Goal: Information Seeking & Learning: Learn about a topic

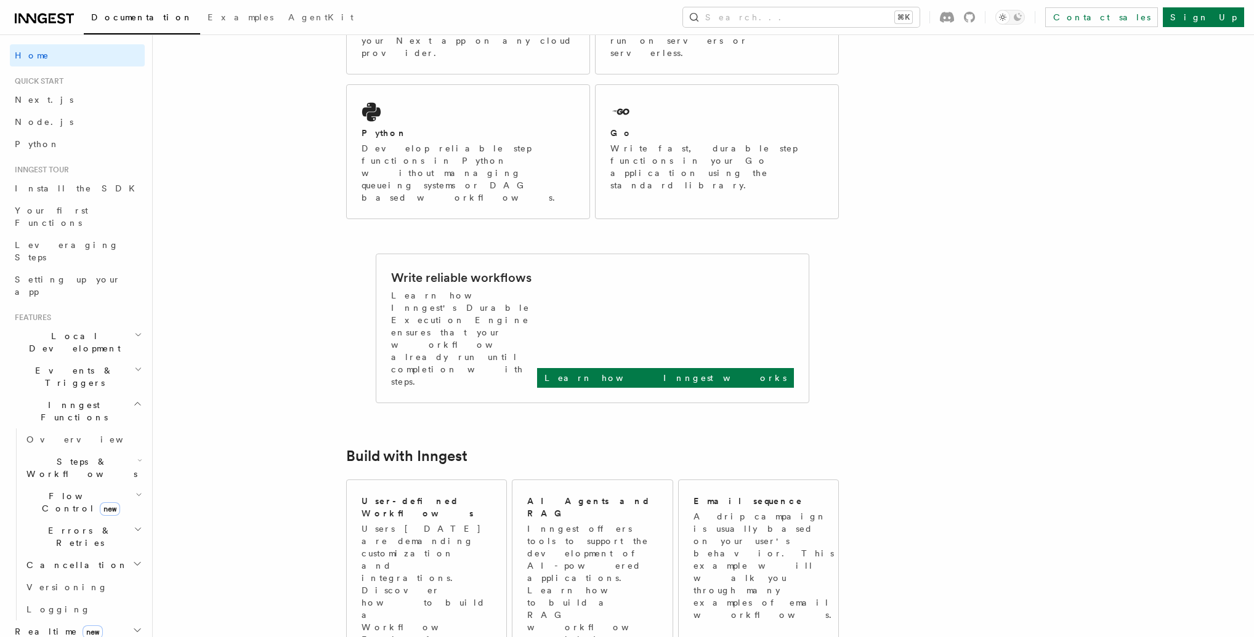
scroll to position [425, 0]
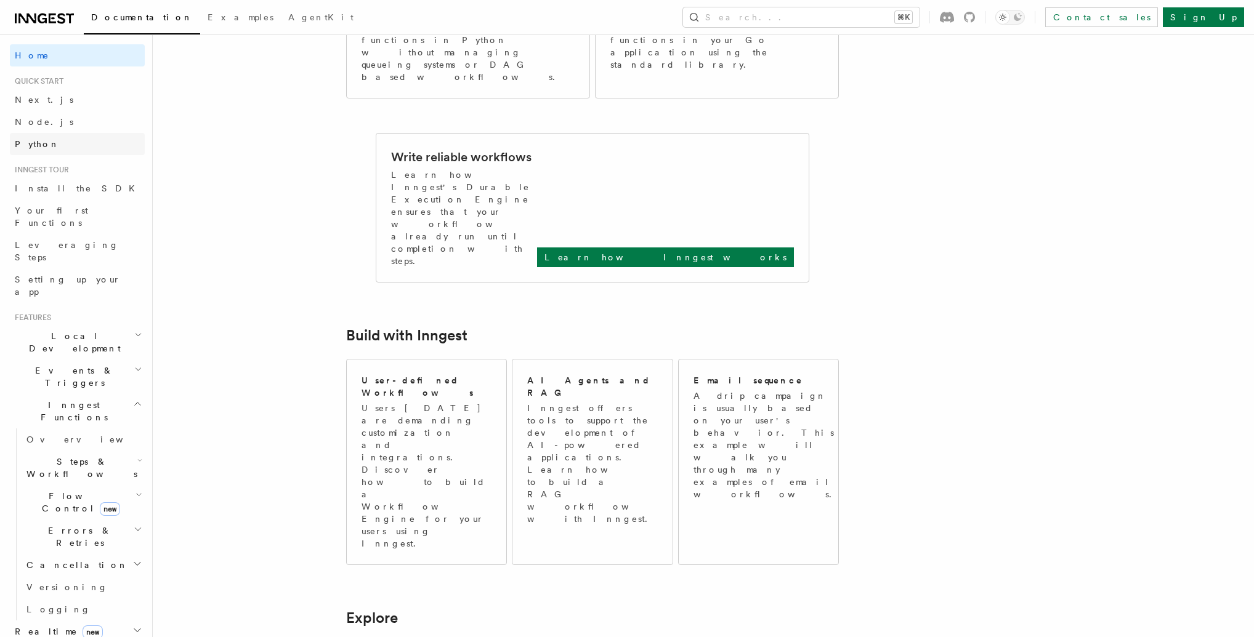
click at [63, 145] on link "Python" at bounding box center [77, 144] width 135 height 22
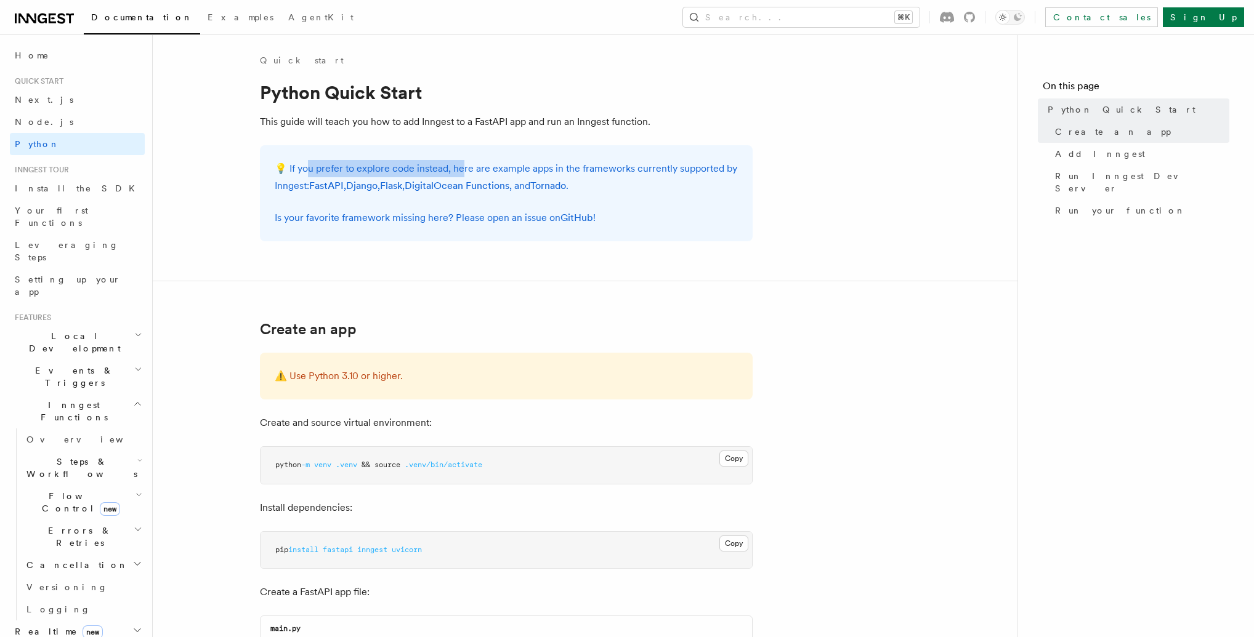
drag, startPoint x: 305, startPoint y: 172, endPoint x: 461, endPoint y: 171, distance: 155.8
click at [461, 171] on p "💡 If you prefer to explore code instead, here are example apps in the framework…" at bounding box center [506, 177] width 463 height 34
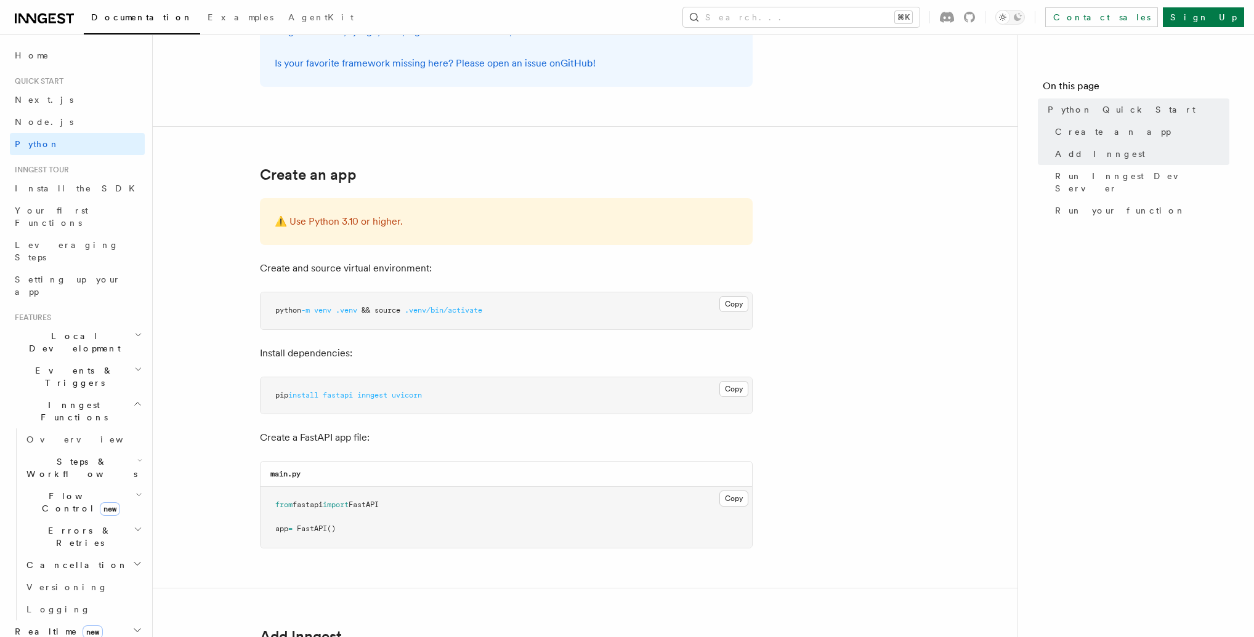
scroll to position [161, 0]
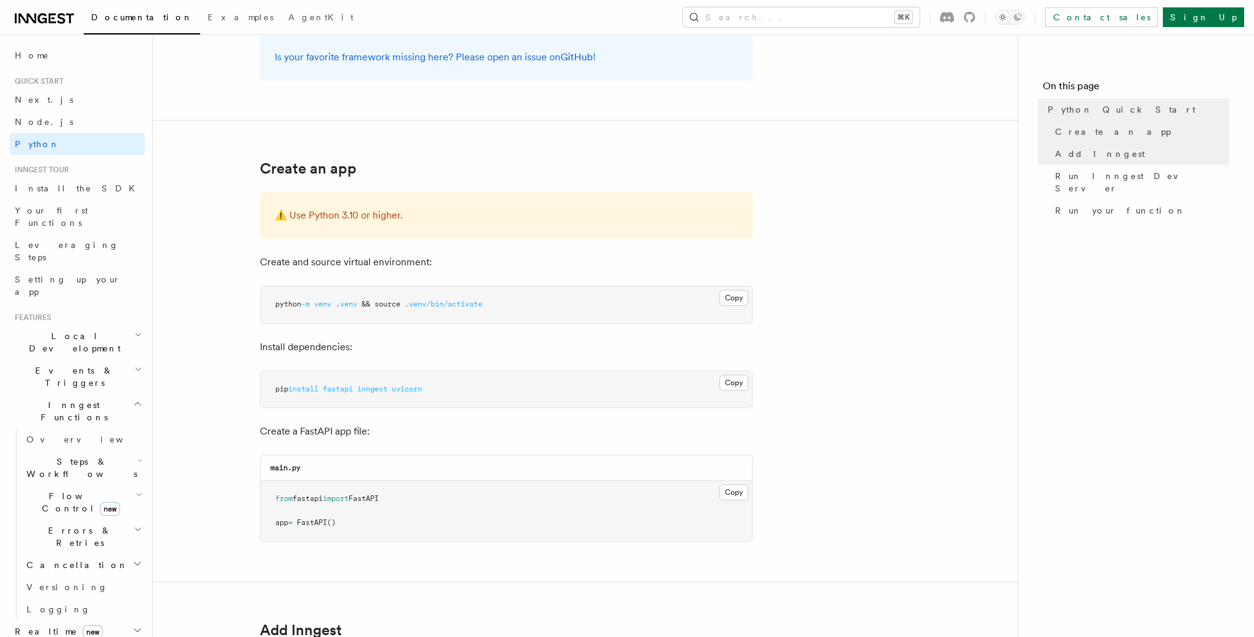
click at [331, 387] on span "fastapi" at bounding box center [338, 389] width 30 height 9
drag, startPoint x: 328, startPoint y: 387, endPoint x: 440, endPoint y: 389, distance: 112.1
click at [440, 389] on pre "pip install fastapi inngest uvicorn" at bounding box center [505, 389] width 491 height 37
copy span "fastapi inngest uvicorn"
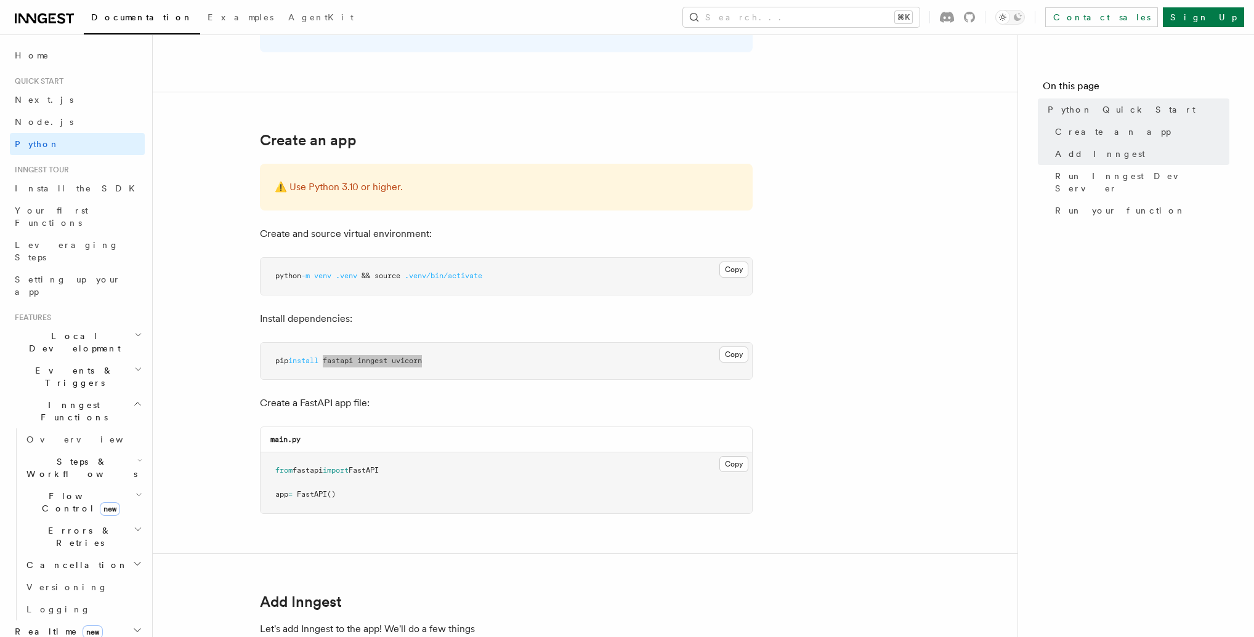
scroll to position [220, 0]
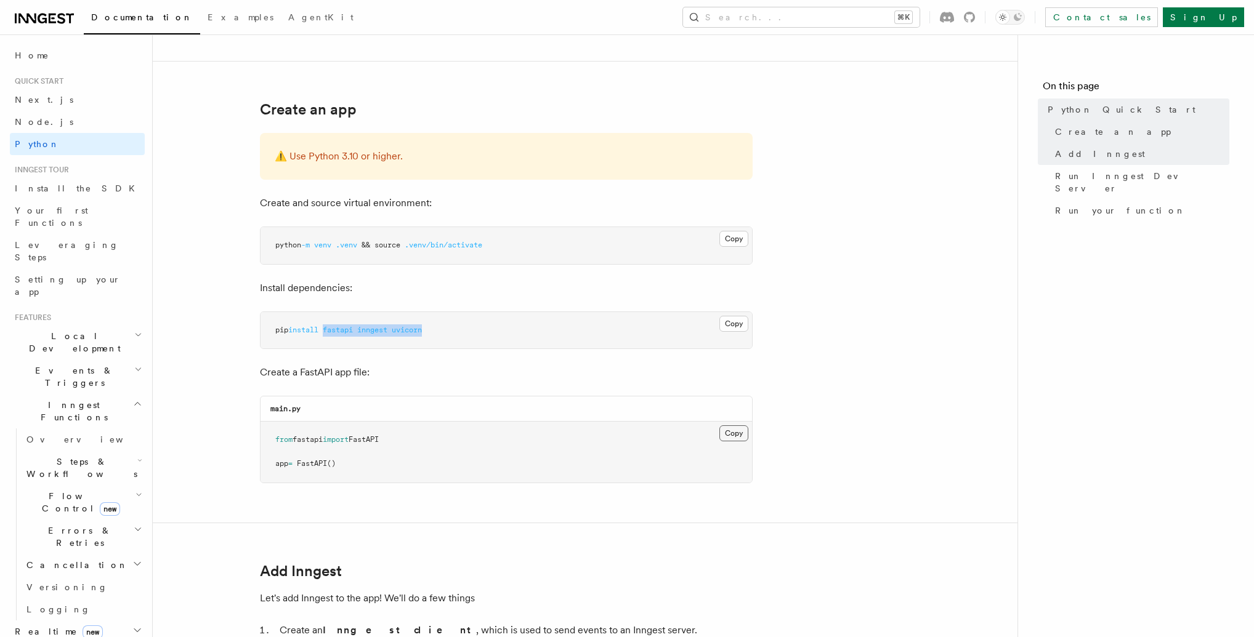
click at [734, 433] on button "Copy Copied" at bounding box center [733, 433] width 29 height 16
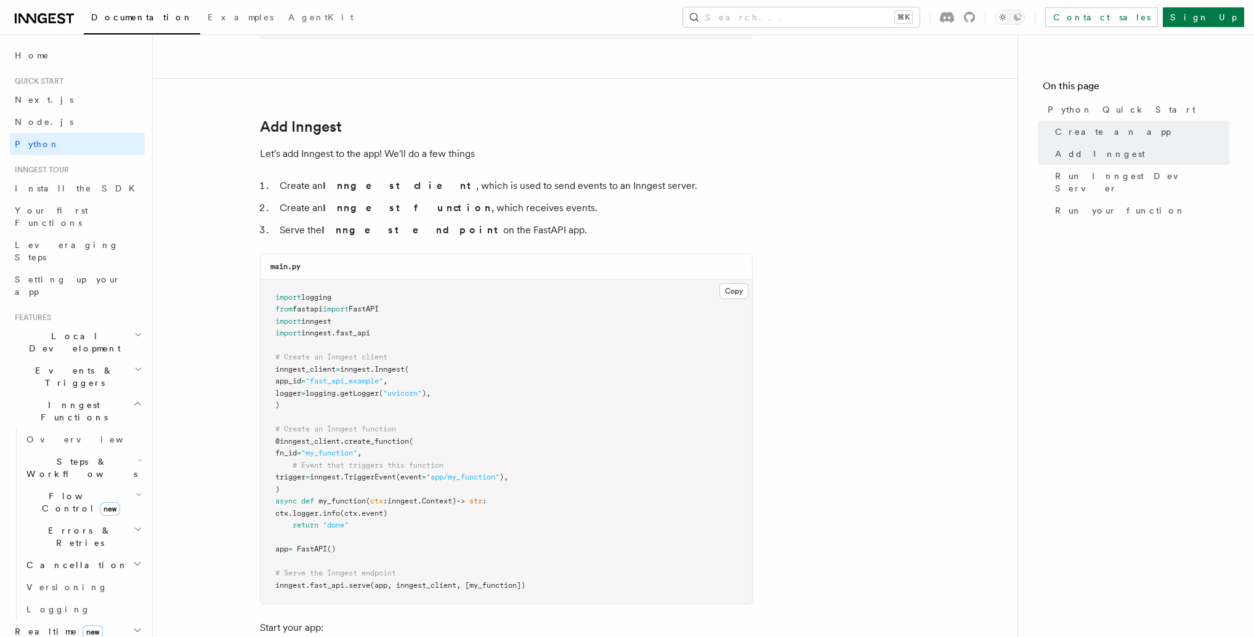
scroll to position [677, 0]
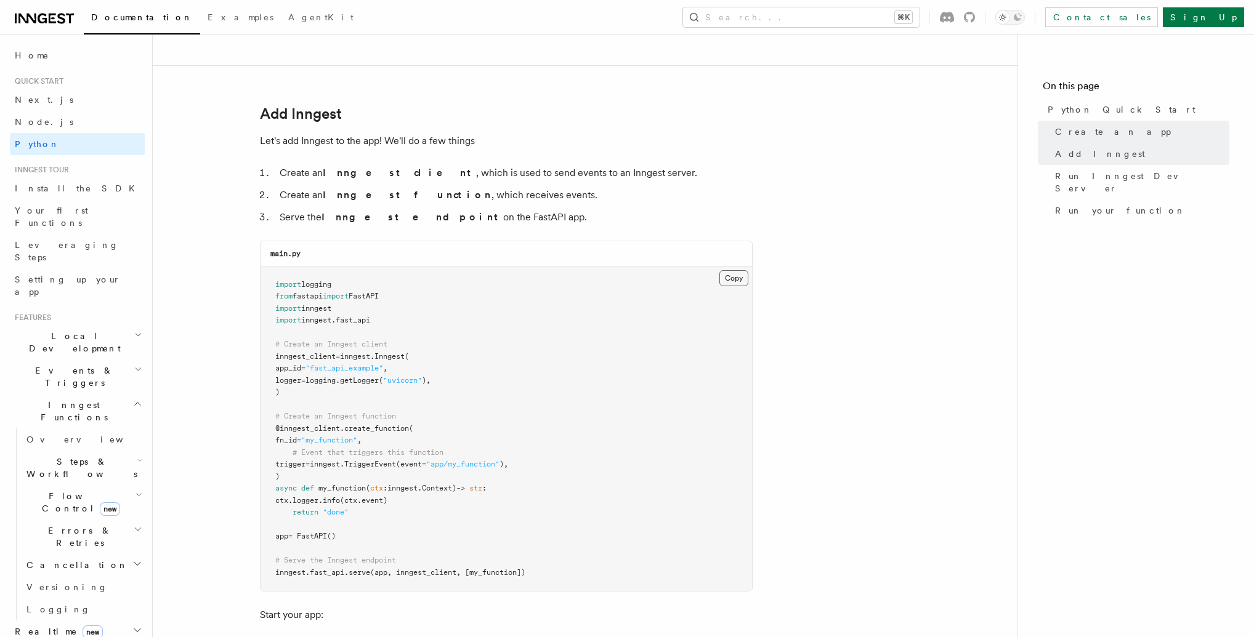
click at [737, 278] on button "Copy Copied" at bounding box center [733, 278] width 29 height 16
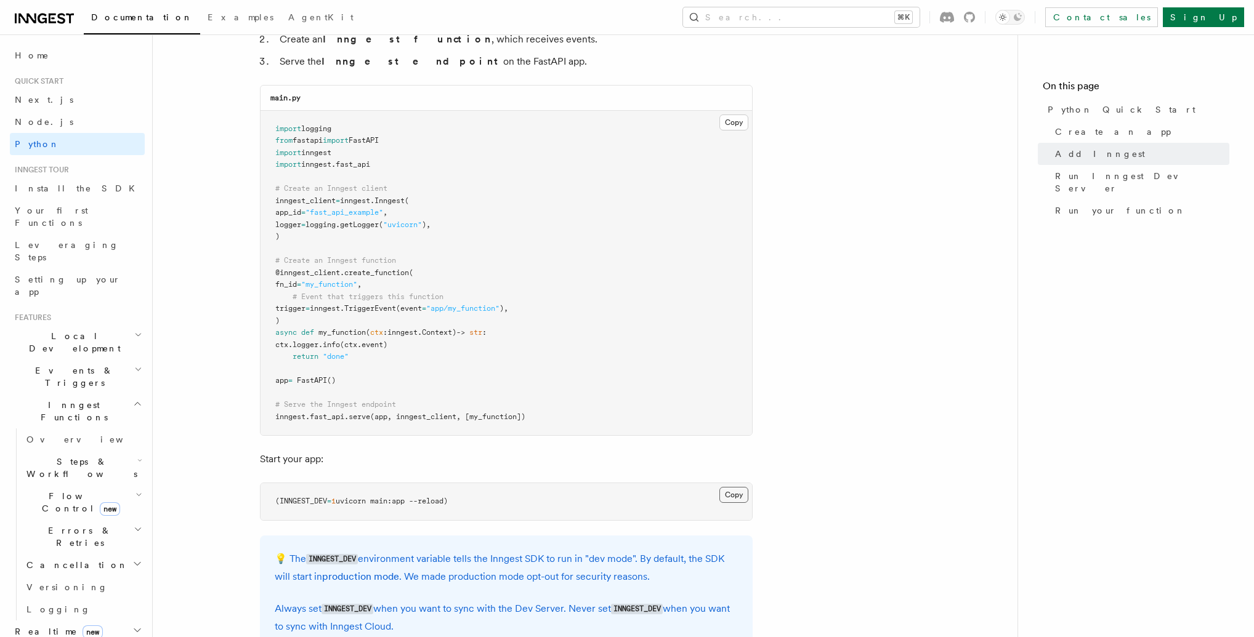
click at [734, 493] on button "Copy Copied" at bounding box center [733, 495] width 29 height 16
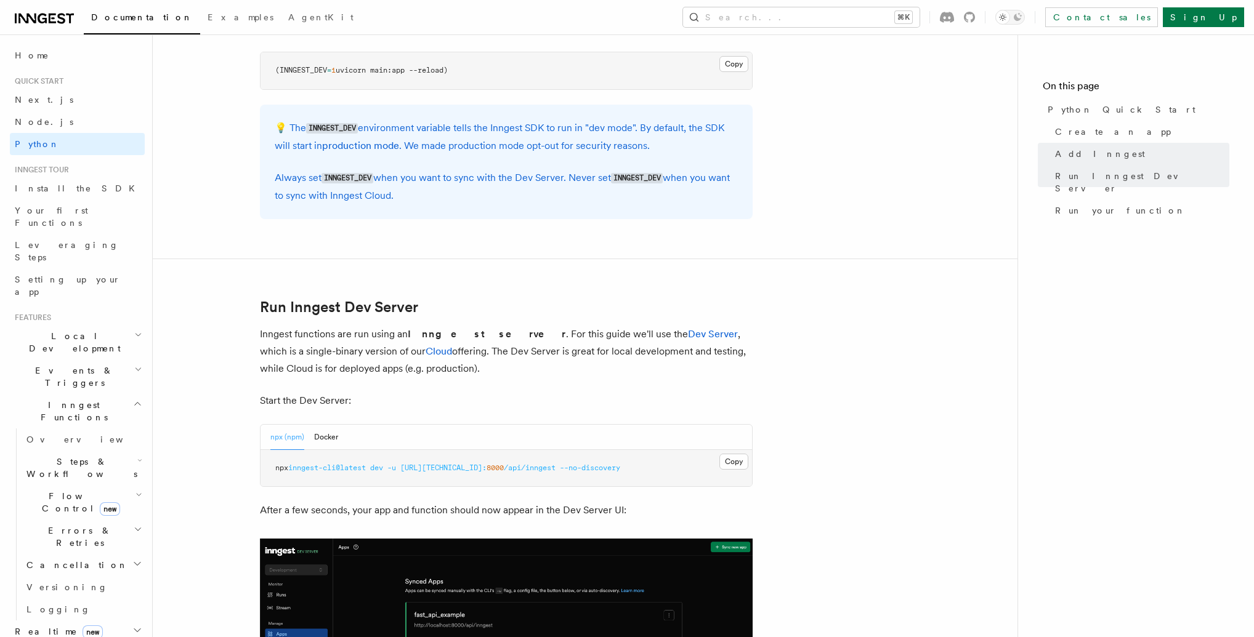
scroll to position [1283, 0]
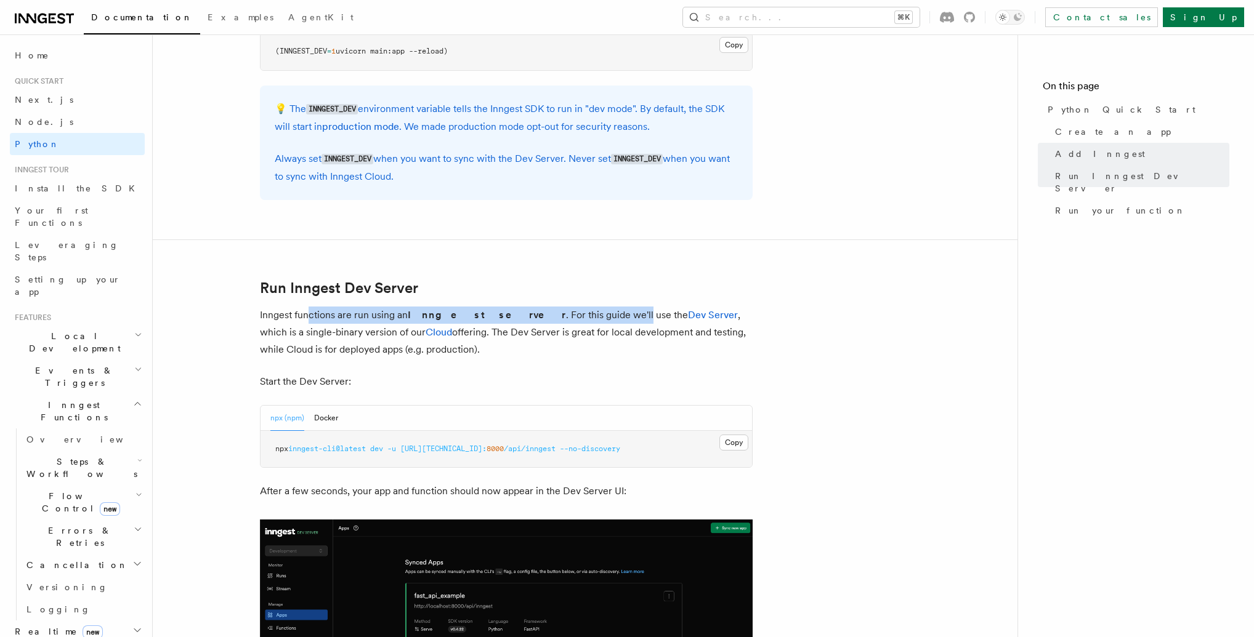
drag, startPoint x: 560, startPoint y: 313, endPoint x: 309, endPoint y: 319, distance: 251.3
click at [309, 319] on p "Inngest functions are run using an Inngest server . For this guide we'll use th…" at bounding box center [506, 333] width 493 height 52
drag, startPoint x: 310, startPoint y: 313, endPoint x: 549, endPoint y: 315, distance: 238.3
click at [549, 315] on p "Inngest functions are run using an Inngest server . For this guide we'll use th…" at bounding box center [506, 333] width 493 height 52
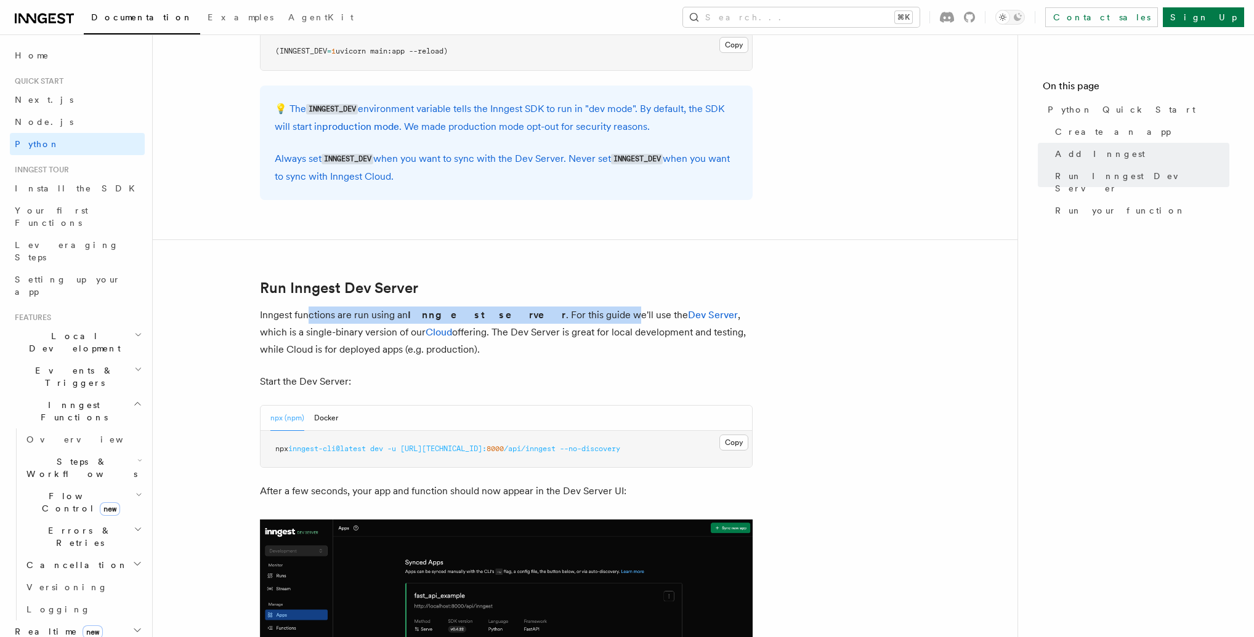
click at [549, 315] on p "Inngest functions are run using an Inngest server . For this guide we'll use th…" at bounding box center [506, 333] width 493 height 52
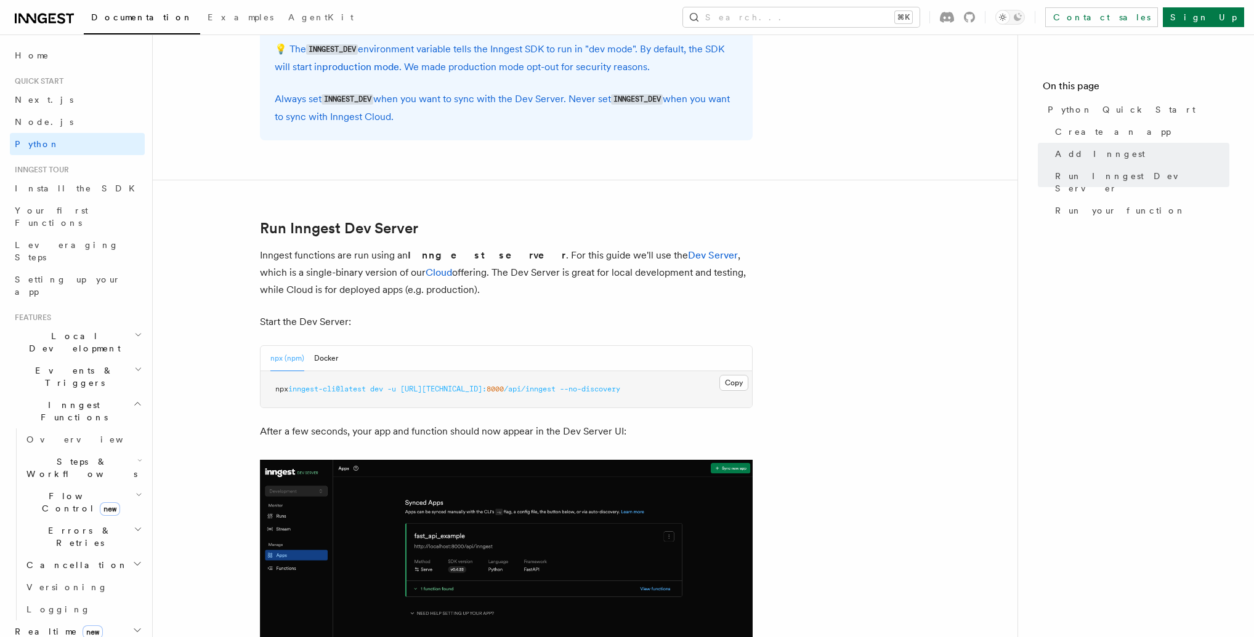
scroll to position [1362, 0]
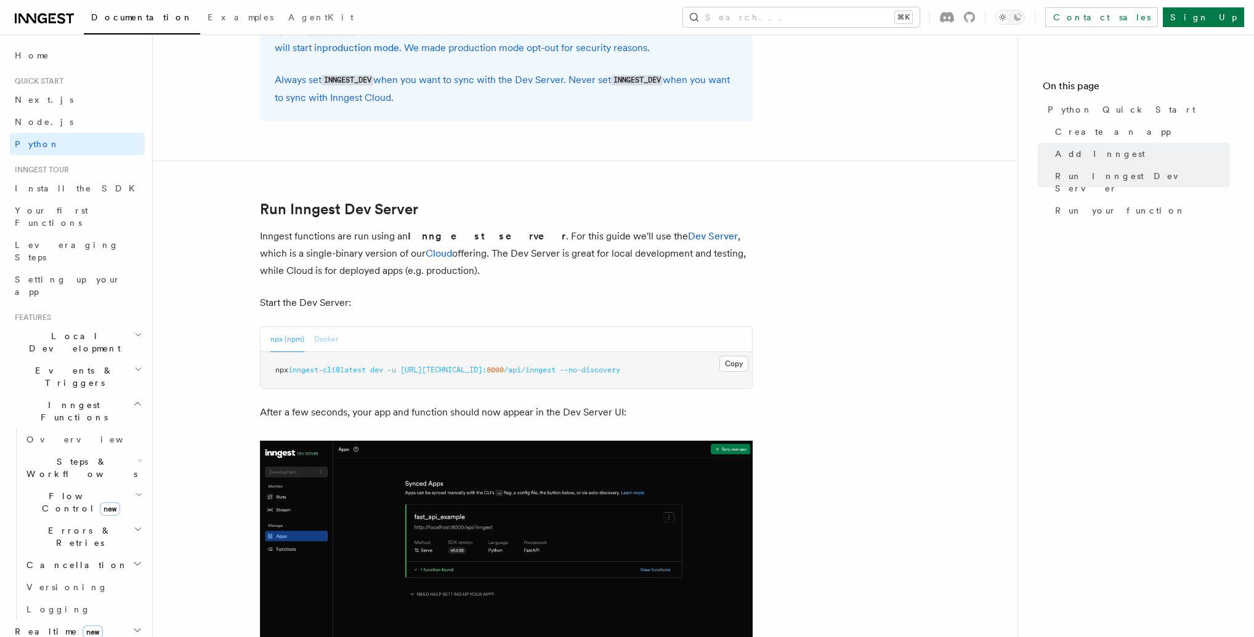
click at [320, 337] on button "Docker" at bounding box center [326, 339] width 24 height 25
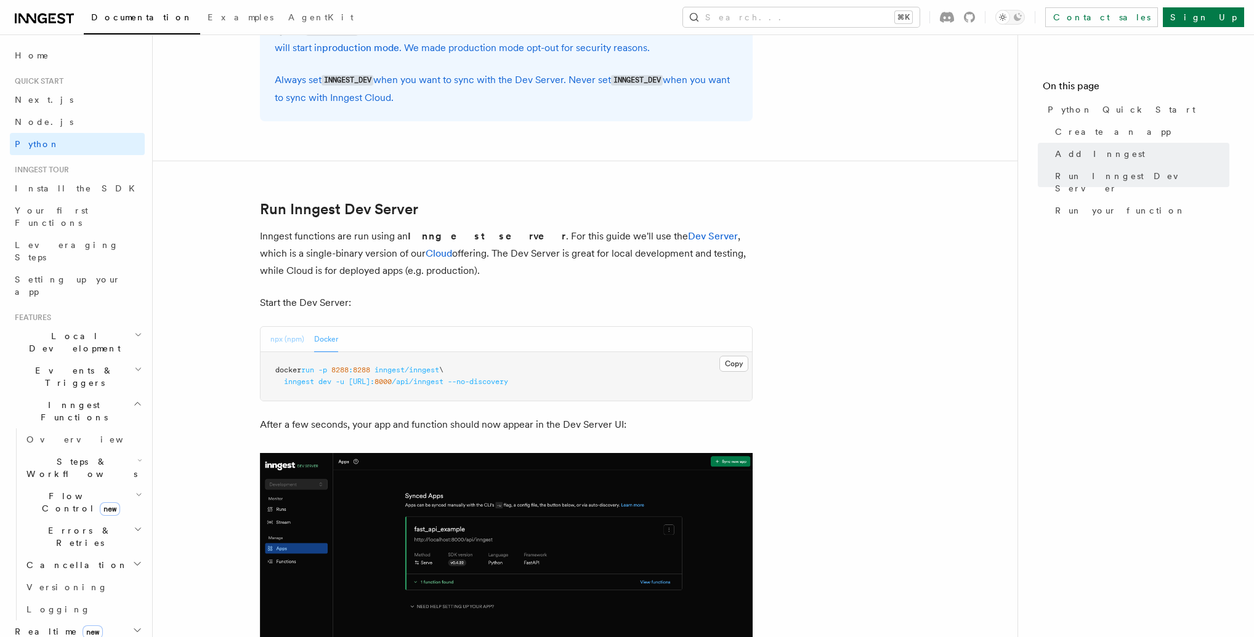
click at [299, 337] on button "npx (npm)" at bounding box center [287, 339] width 34 height 25
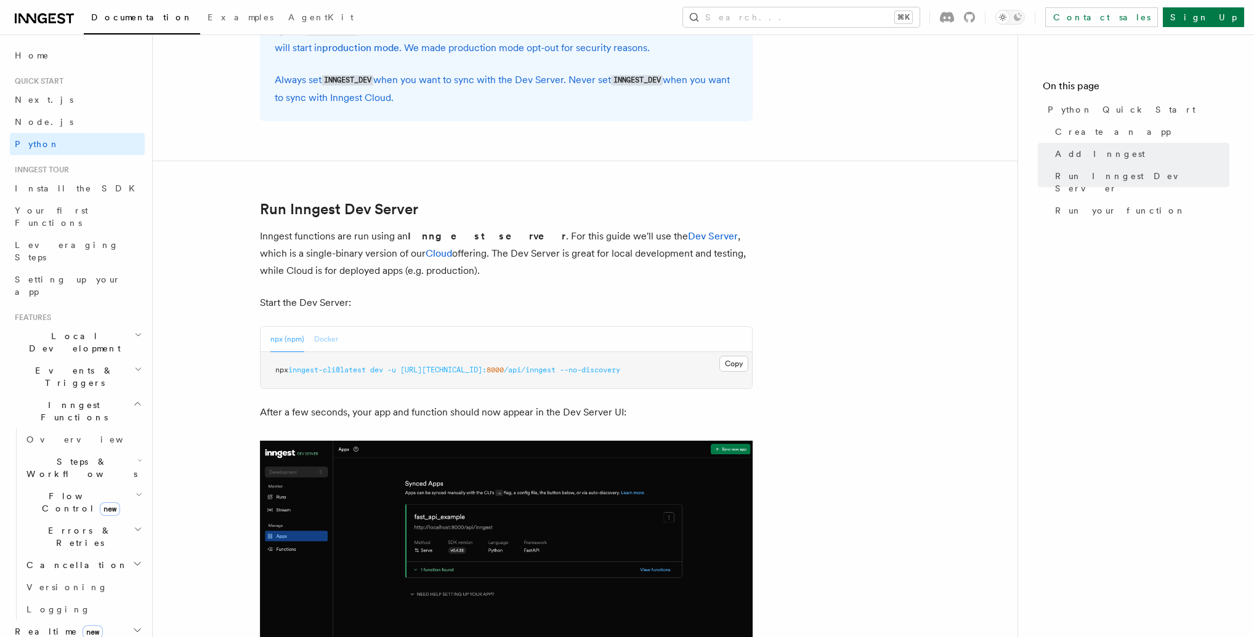
click at [336, 336] on button "Docker" at bounding box center [326, 339] width 24 height 25
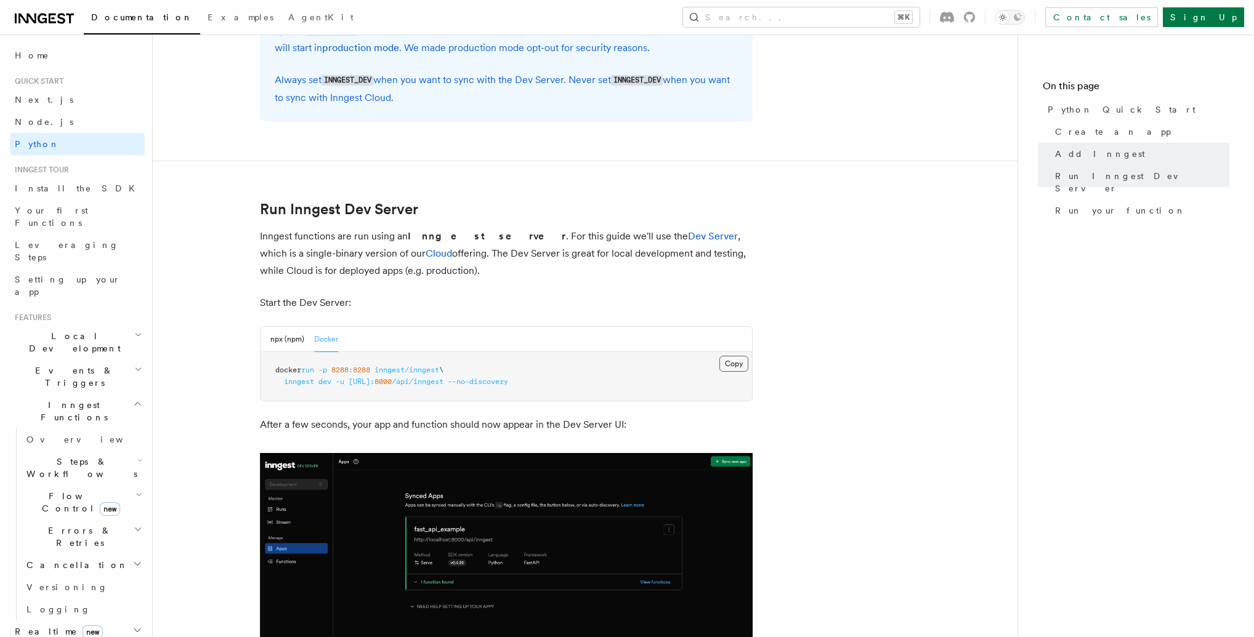
click at [725, 364] on button "Copy Copied" at bounding box center [733, 364] width 29 height 16
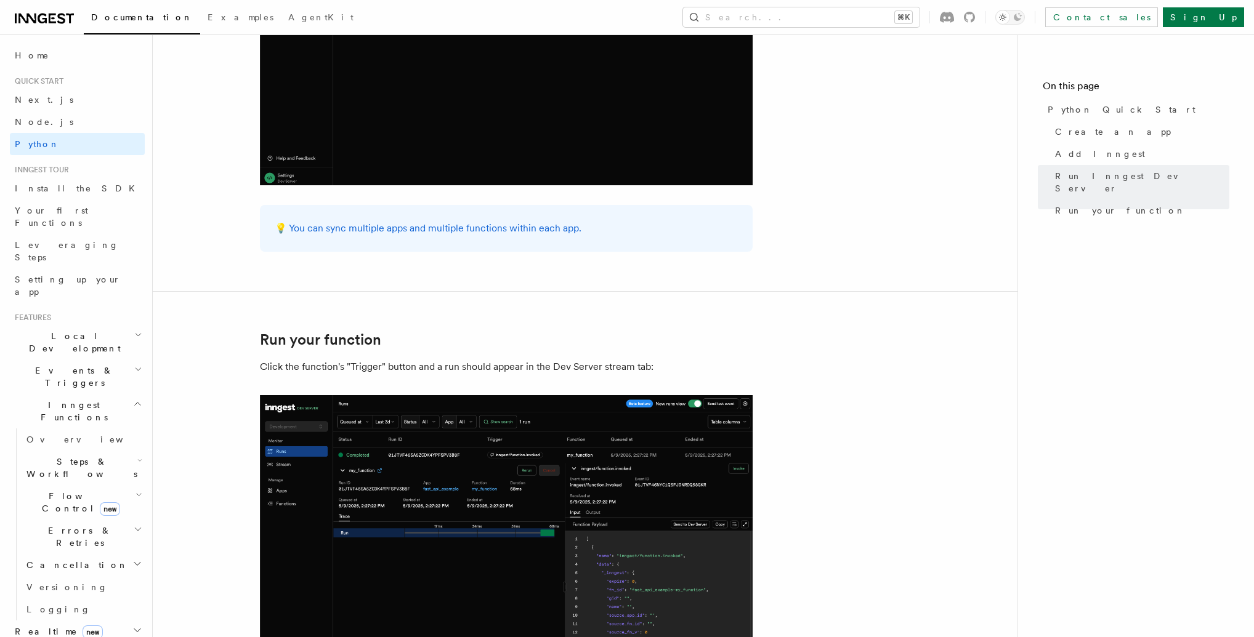
scroll to position [2216, 0]
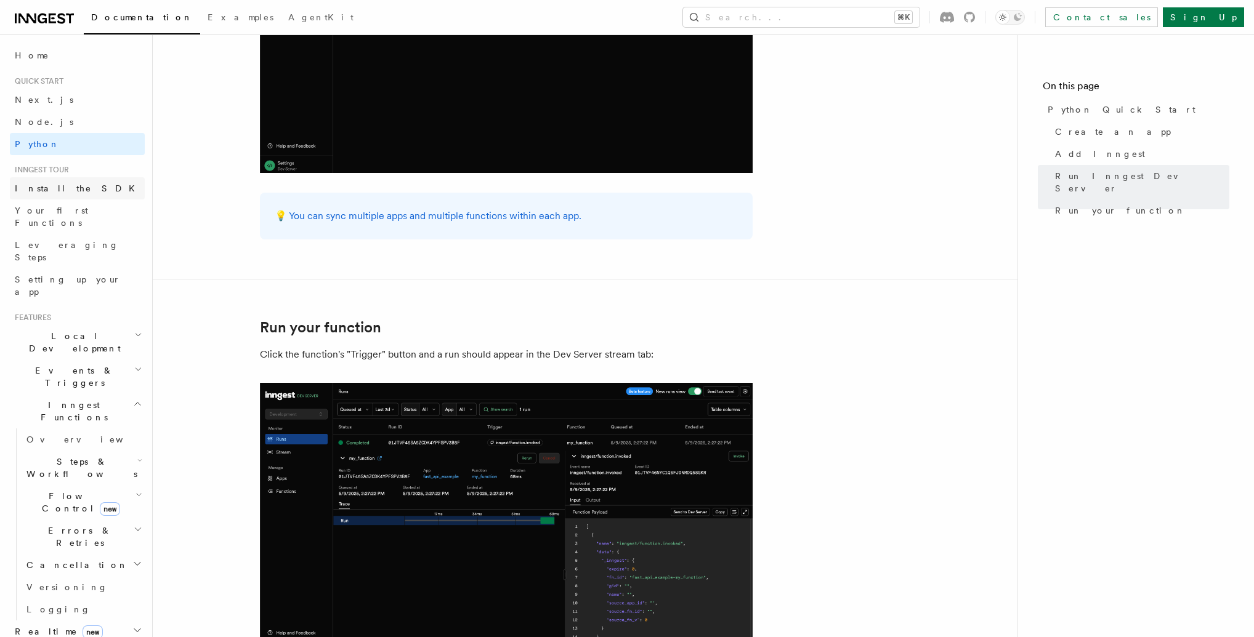
click at [68, 182] on span "Install the SDK" at bounding box center [78, 188] width 127 height 12
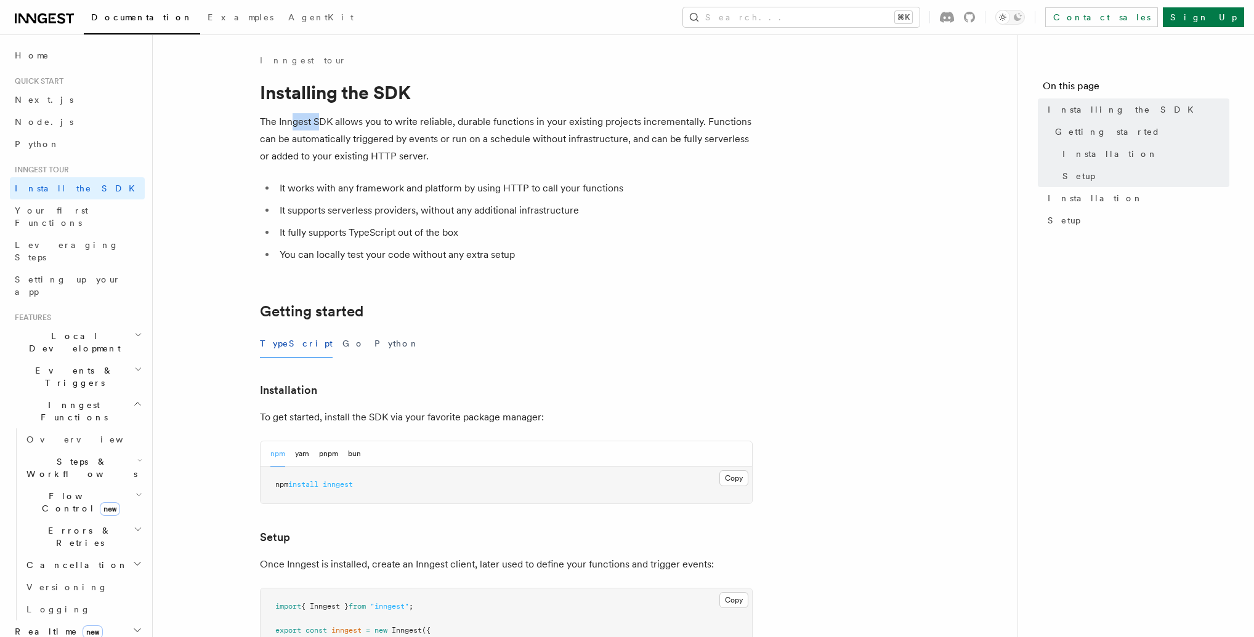
drag, startPoint x: 294, startPoint y: 118, endPoint x: 342, endPoint y: 168, distance: 69.2
click at [321, 129] on p "The Inngest SDK allows you to write reliable, durable functions in your existin…" at bounding box center [506, 139] width 493 height 52
click at [374, 341] on button "Python" at bounding box center [396, 344] width 45 height 28
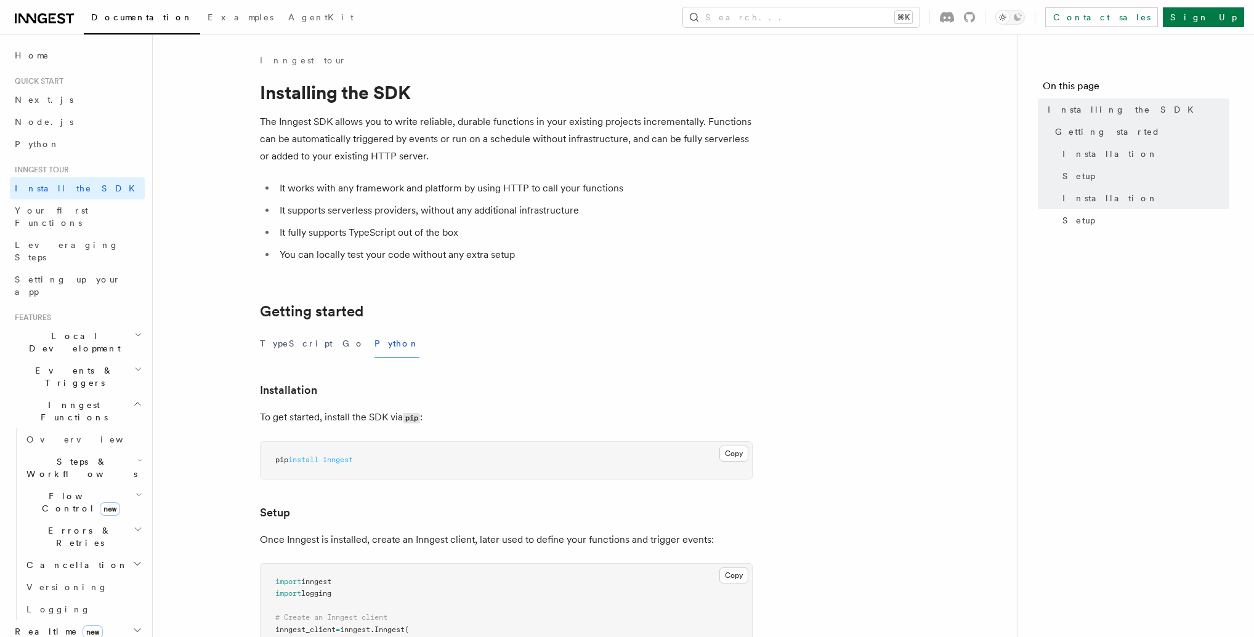
click at [333, 149] on p "The Inngest SDK allows you to write reliable, durable functions in your existin…" at bounding box center [506, 139] width 493 height 52
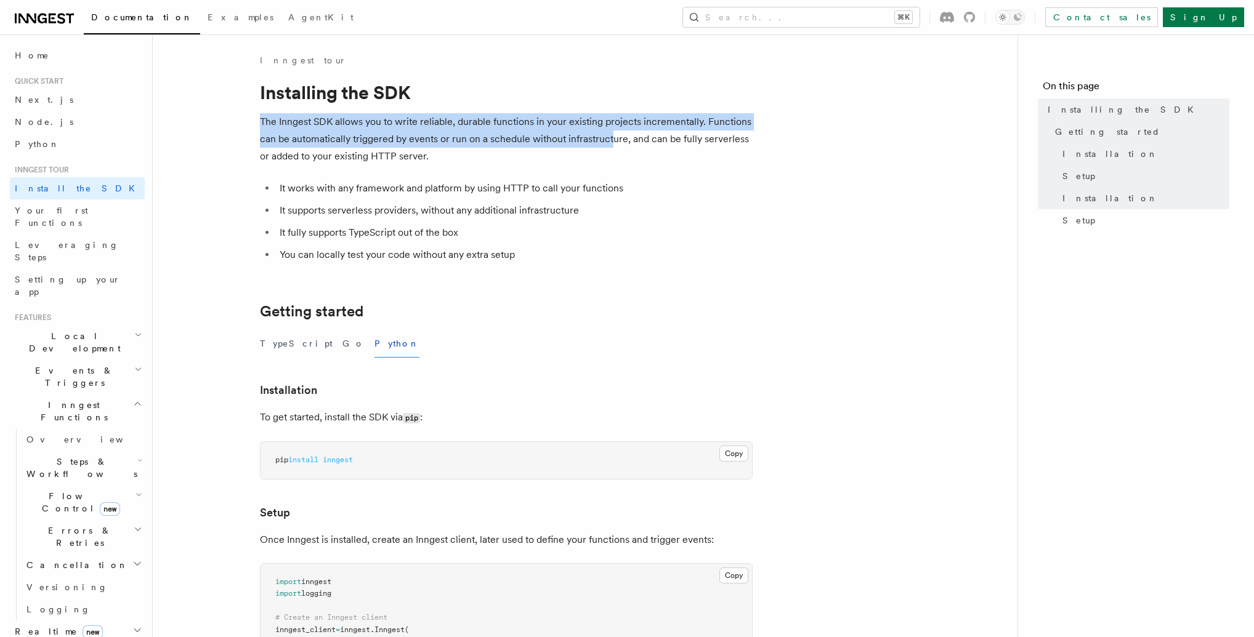
drag, startPoint x: 256, startPoint y: 127, endPoint x: 638, endPoint y: 137, distance: 381.9
click at [626, 135] on article "Inngest tour Installing the SDK The Inngest SDK allows you to write reliable, d…" at bounding box center [584, 544] width 825 height 981
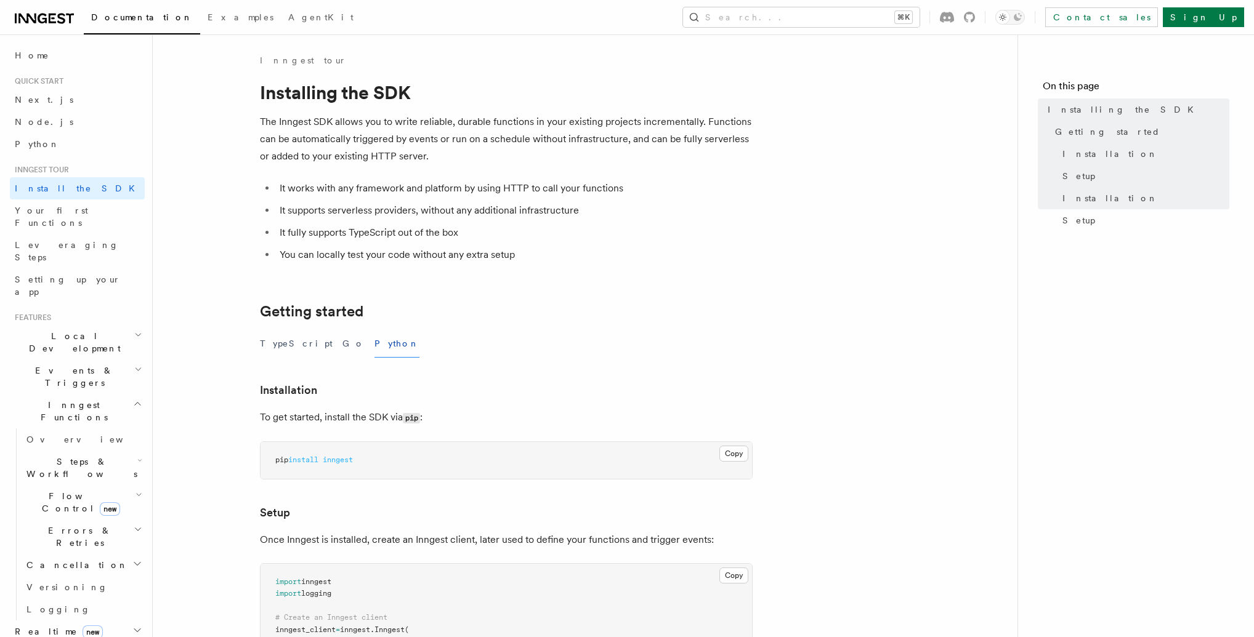
click at [638, 137] on p "The Inngest SDK allows you to write reliable, durable functions in your existin…" at bounding box center [506, 139] width 493 height 52
drag, startPoint x: 666, startPoint y: 141, endPoint x: 326, endPoint y: 145, distance: 339.9
click at [326, 145] on p "The Inngest SDK allows you to write reliable, durable functions in your existin…" at bounding box center [506, 139] width 493 height 52
drag, startPoint x: 294, startPoint y: 159, endPoint x: 395, endPoint y: 160, distance: 101.0
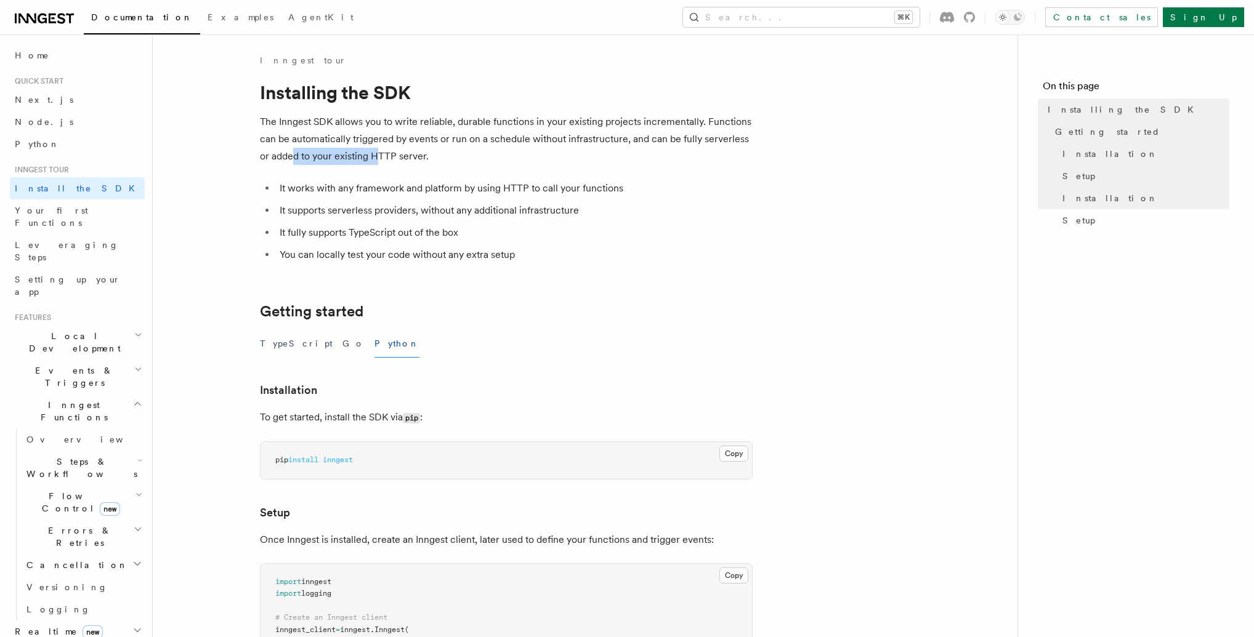
click at [382, 158] on p "The Inngest SDK allows you to write reliable, durable functions in your existin…" at bounding box center [506, 139] width 493 height 52
click at [395, 160] on p "The Inngest SDK allows you to write reliable, durable functions in your existin…" at bounding box center [506, 139] width 493 height 52
drag, startPoint x: 292, startPoint y: 191, endPoint x: 488, endPoint y: 188, distance: 195.8
click at [488, 188] on li "It works with any framework and platform by using HTTP to call your functions" at bounding box center [514, 188] width 477 height 17
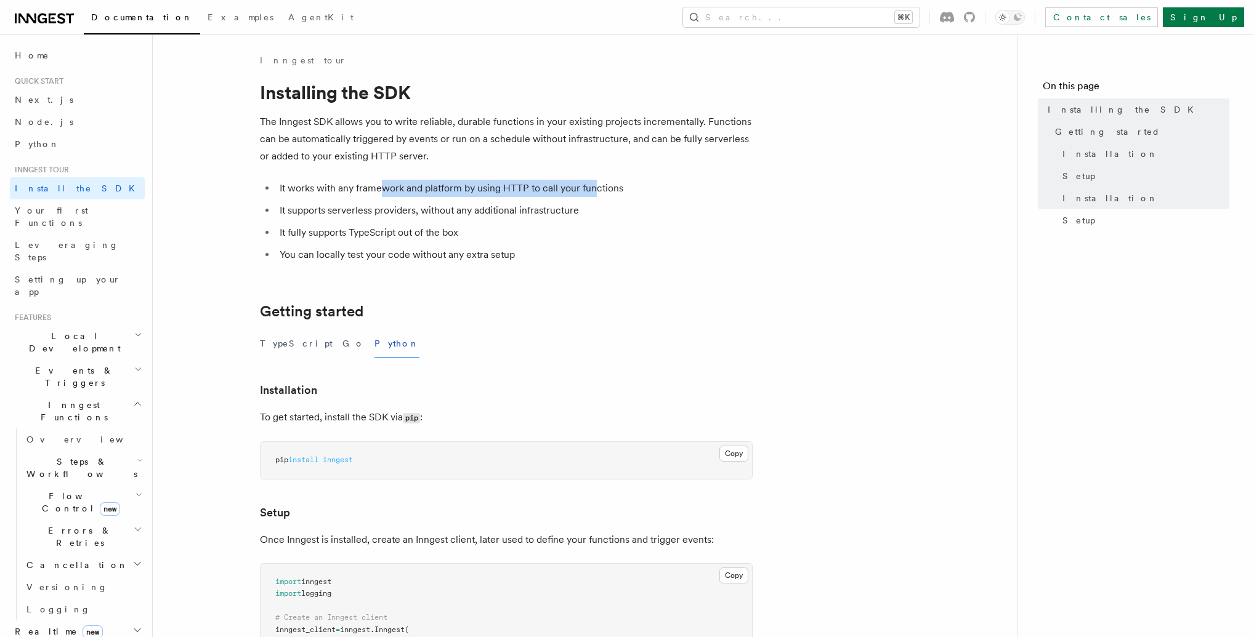
drag, startPoint x: 595, startPoint y: 182, endPoint x: 375, endPoint y: 185, distance: 219.8
click at [379, 183] on li "It works with any framework and platform by using HTTP to call your functions" at bounding box center [514, 188] width 477 height 17
click at [375, 185] on li "It works with any framework and platform by using HTTP to call your functions" at bounding box center [514, 188] width 477 height 17
drag, startPoint x: 292, startPoint y: 214, endPoint x: 390, endPoint y: 207, distance: 98.1
click at [390, 207] on li "It supports serverless providers, without any additional infrastructure" at bounding box center [514, 210] width 477 height 17
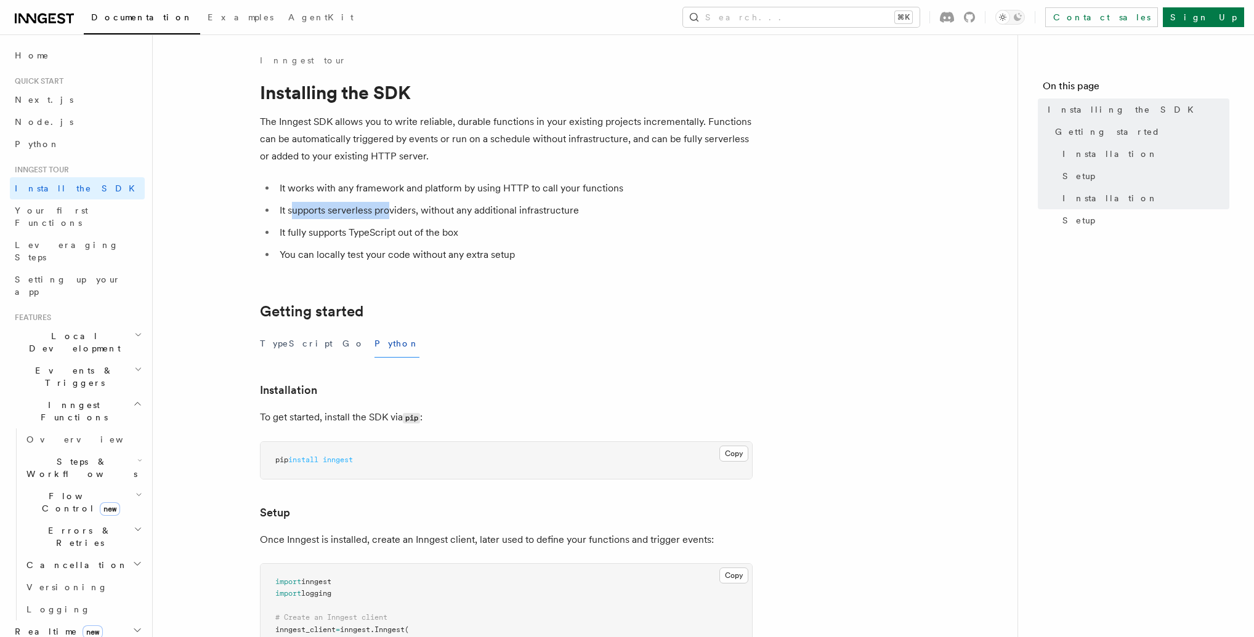
drag, startPoint x: 390, startPoint y: 207, endPoint x: 466, endPoint y: 207, distance: 75.7
click at [390, 208] on li "It supports serverless providers, without any additional infrastructure" at bounding box center [514, 210] width 477 height 17
drag, startPoint x: 516, startPoint y: 212, endPoint x: 323, endPoint y: 222, distance: 193.0
click at [323, 222] on ul "It works with any framework and platform by using HTTP to call your functions I…" at bounding box center [506, 222] width 493 height 84
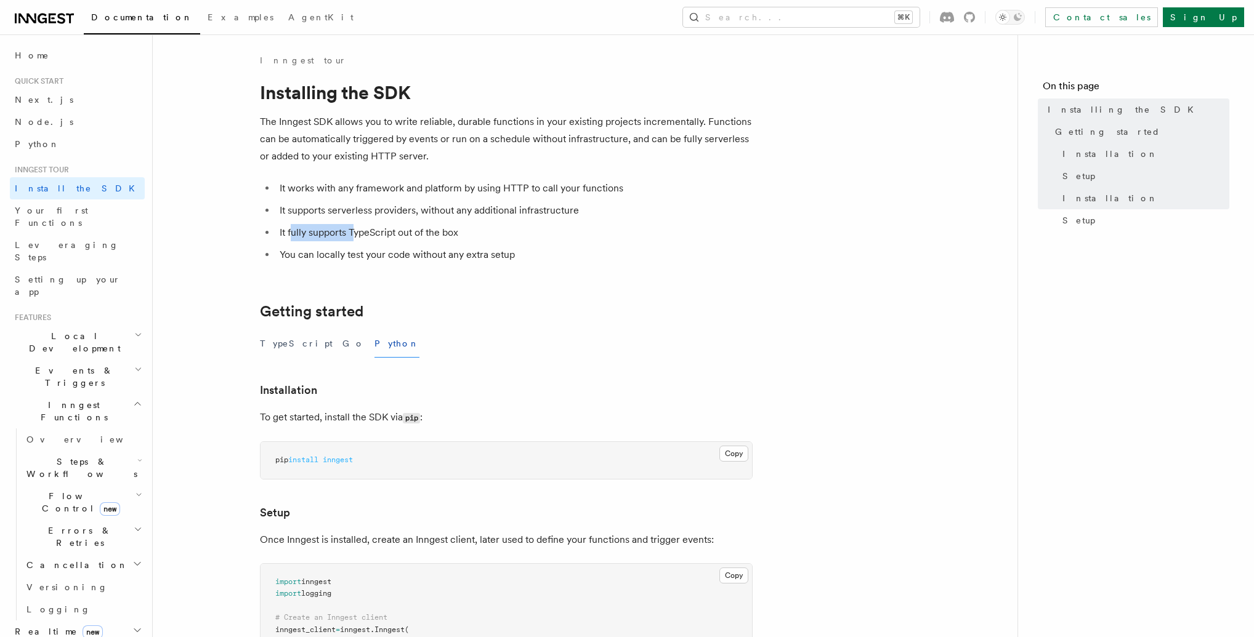
drag, startPoint x: 296, startPoint y: 234, endPoint x: 379, endPoint y: 229, distance: 83.3
click at [355, 231] on li "It fully supports TypeScript out of the box" at bounding box center [514, 232] width 477 height 17
click at [390, 232] on li "It fully supports TypeScript out of the box" at bounding box center [514, 232] width 477 height 17
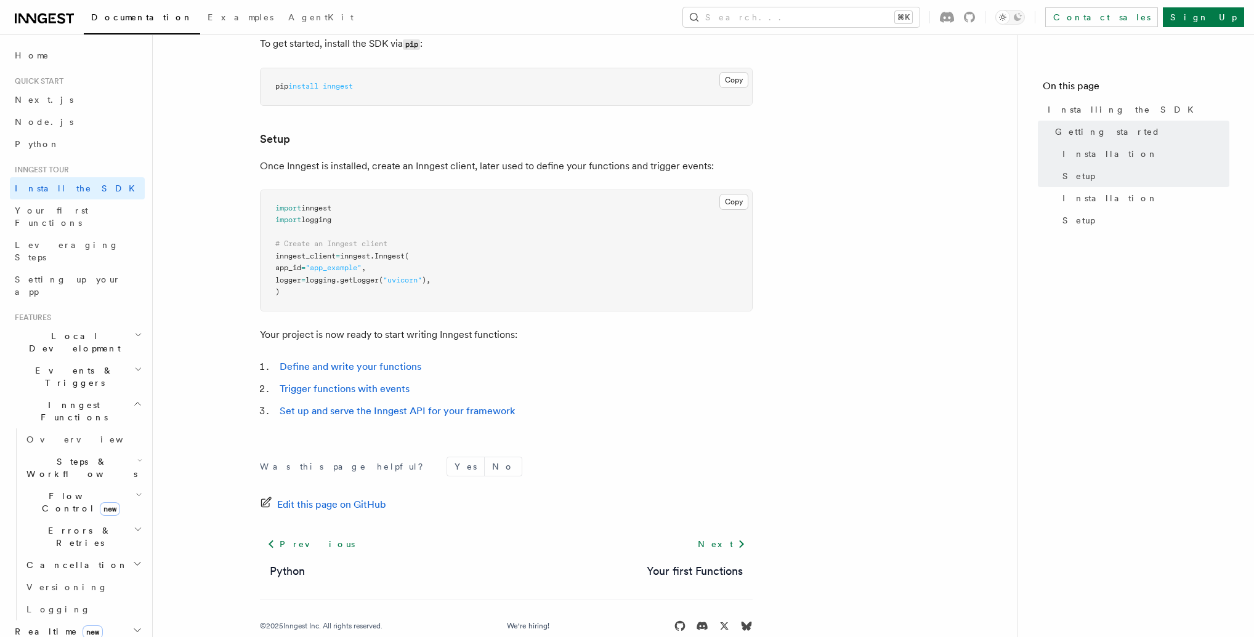
scroll to position [397, 0]
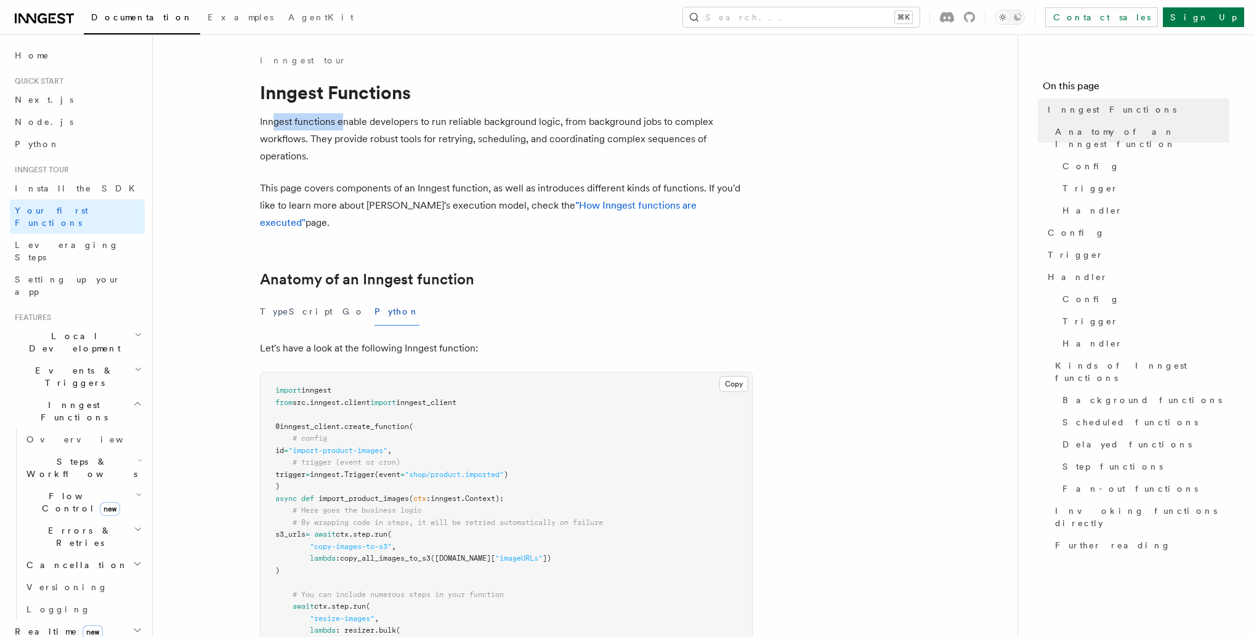
drag, startPoint x: 273, startPoint y: 121, endPoint x: 340, endPoint y: 121, distance: 66.5
click at [340, 121] on p "Inngest functions enable developers to run reliable background logic, from back…" at bounding box center [506, 139] width 493 height 52
drag, startPoint x: 277, startPoint y: 126, endPoint x: 521, endPoint y: 127, distance: 243.8
click at [521, 127] on p "Inngest functions enable developers to run reliable background logic, from back…" at bounding box center [506, 139] width 493 height 52
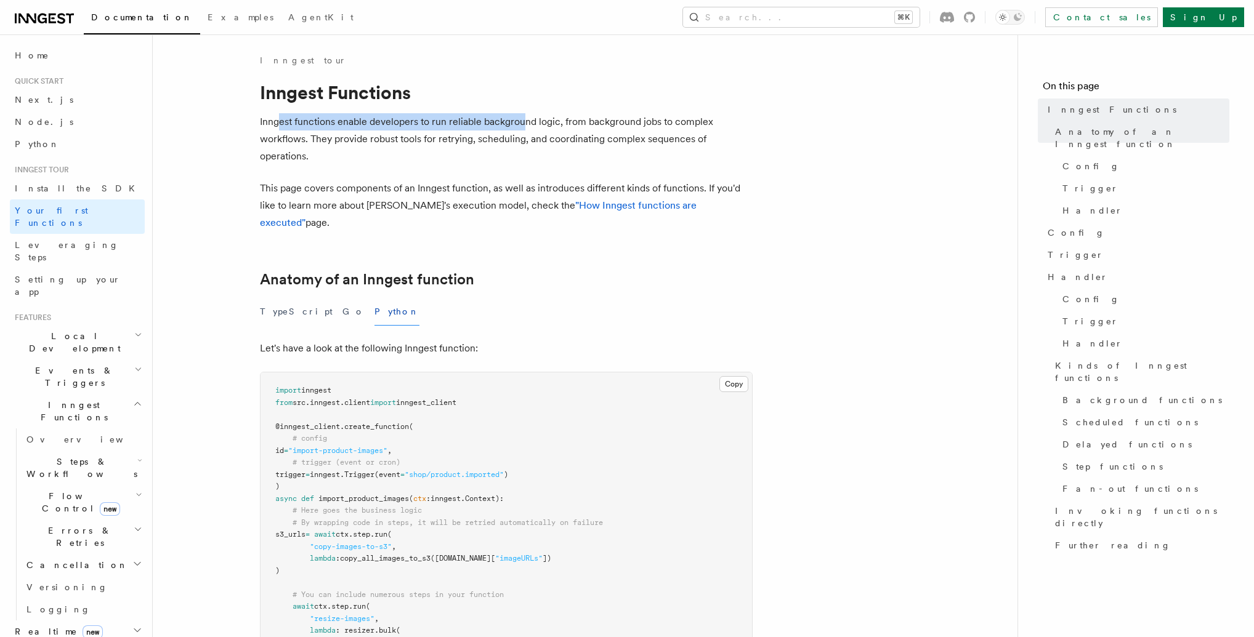
click at [521, 127] on p "Inngest functions enable developers to run reliable background logic, from back…" at bounding box center [506, 139] width 493 height 52
drag, startPoint x: 498, startPoint y: 123, endPoint x: 287, endPoint y: 120, distance: 211.2
click at [287, 120] on p "Inngest functions enable developers to run reliable background logic, from back…" at bounding box center [506, 139] width 493 height 52
drag, startPoint x: 326, startPoint y: 140, endPoint x: 488, endPoint y: 137, distance: 161.3
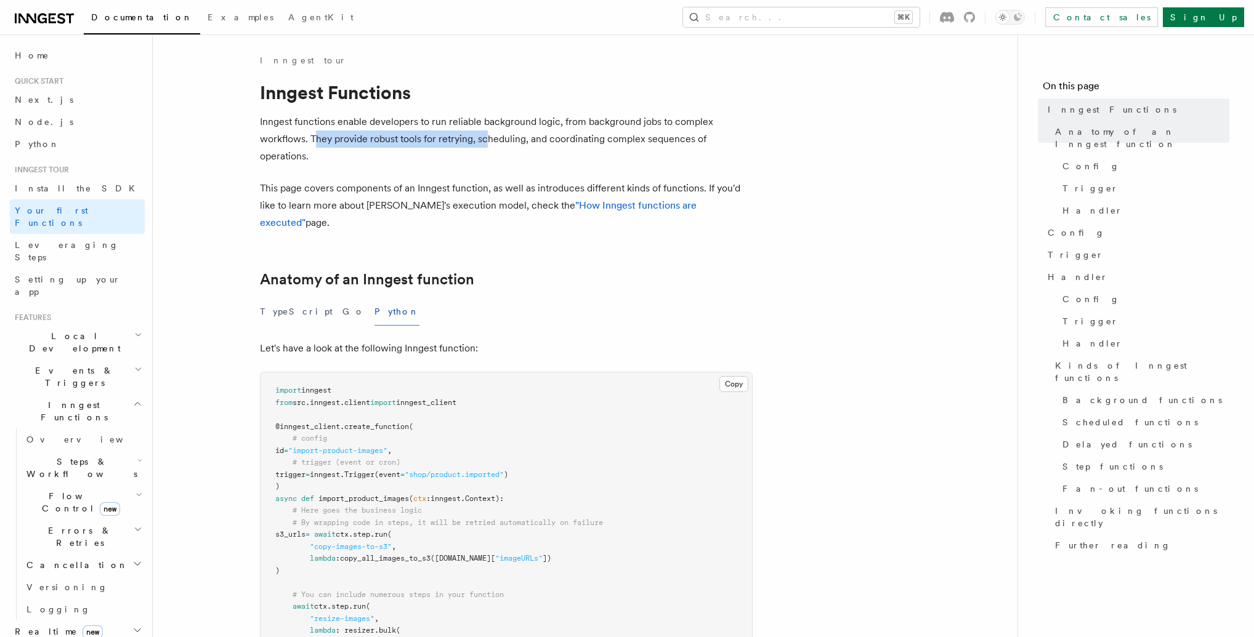
click at [488, 137] on p "Inngest functions enable developers to run reliable background logic, from back…" at bounding box center [506, 139] width 493 height 52
click at [489, 136] on p "Inngest functions enable developers to run reliable background logic, from back…" at bounding box center [506, 139] width 493 height 52
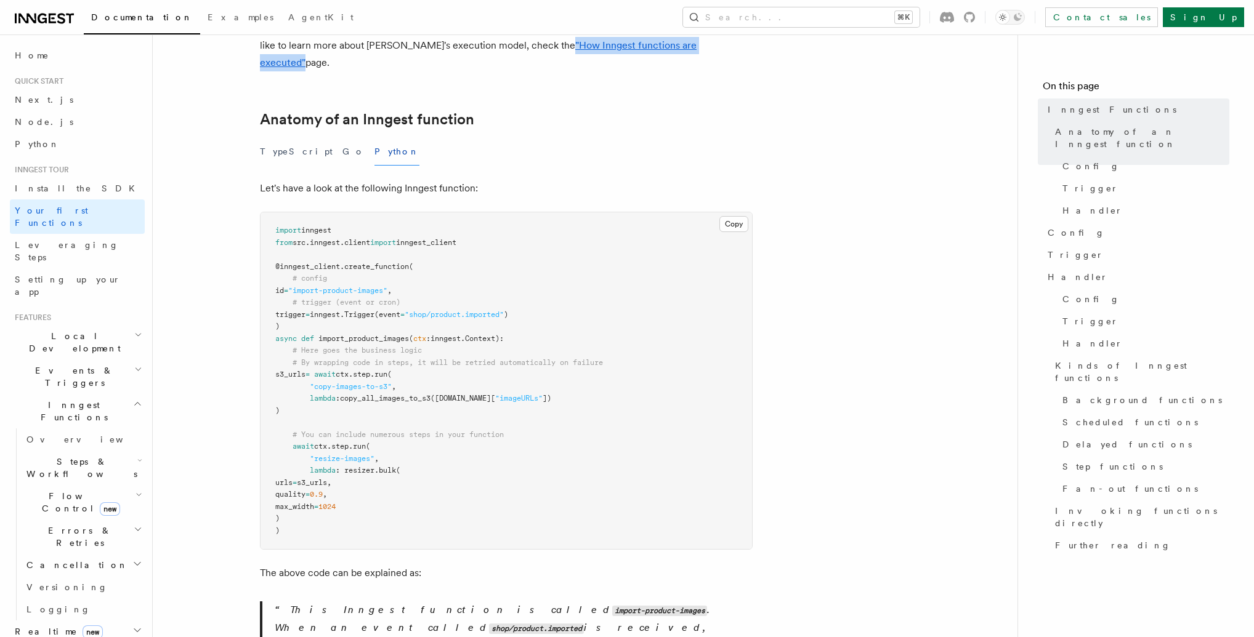
scroll to position [166, 0]
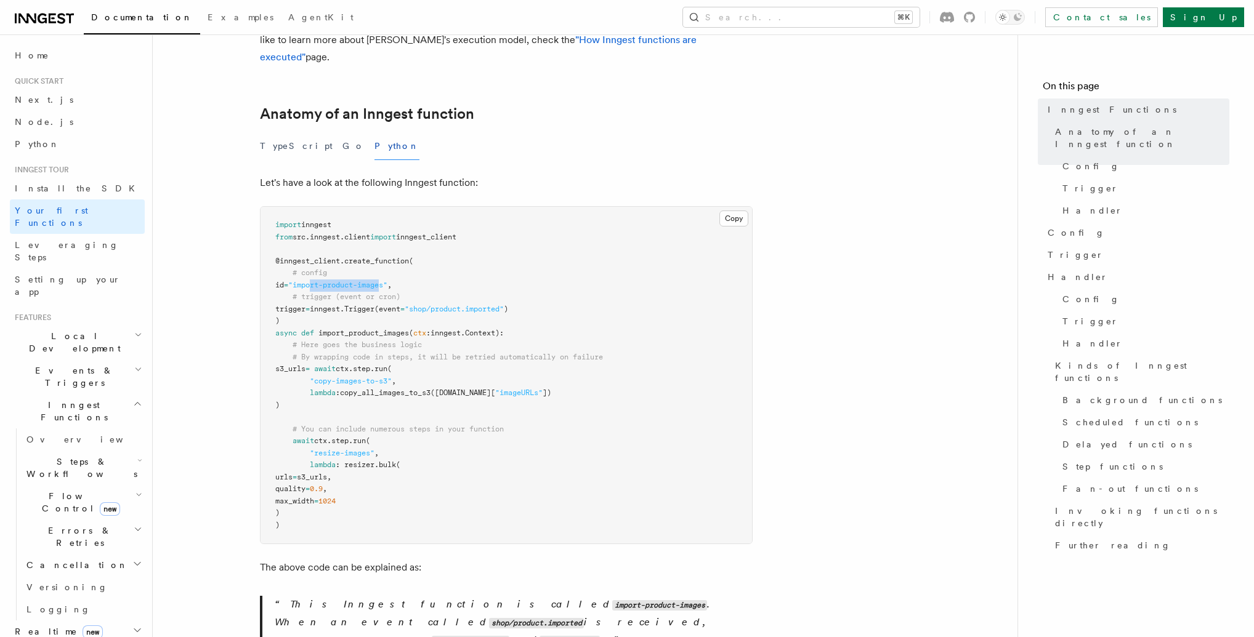
drag, startPoint x: 326, startPoint y: 266, endPoint x: 397, endPoint y: 265, distance: 70.8
click at [387, 281] on span ""import-product-images"" at bounding box center [337, 285] width 99 height 9
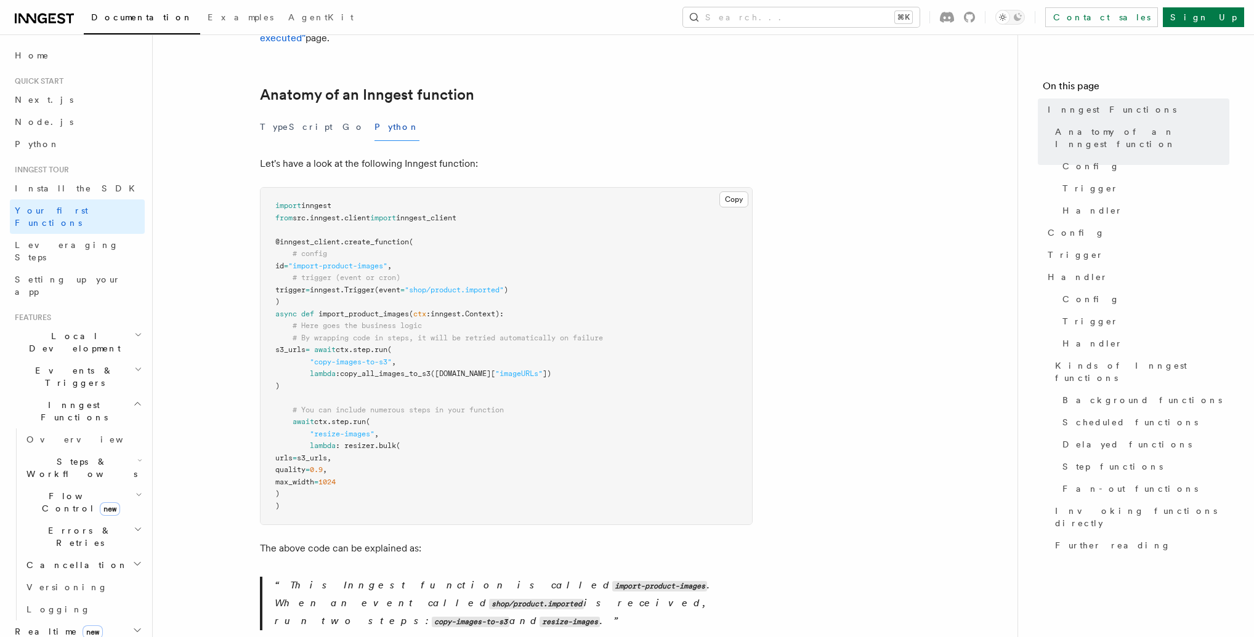
scroll to position [191, 0]
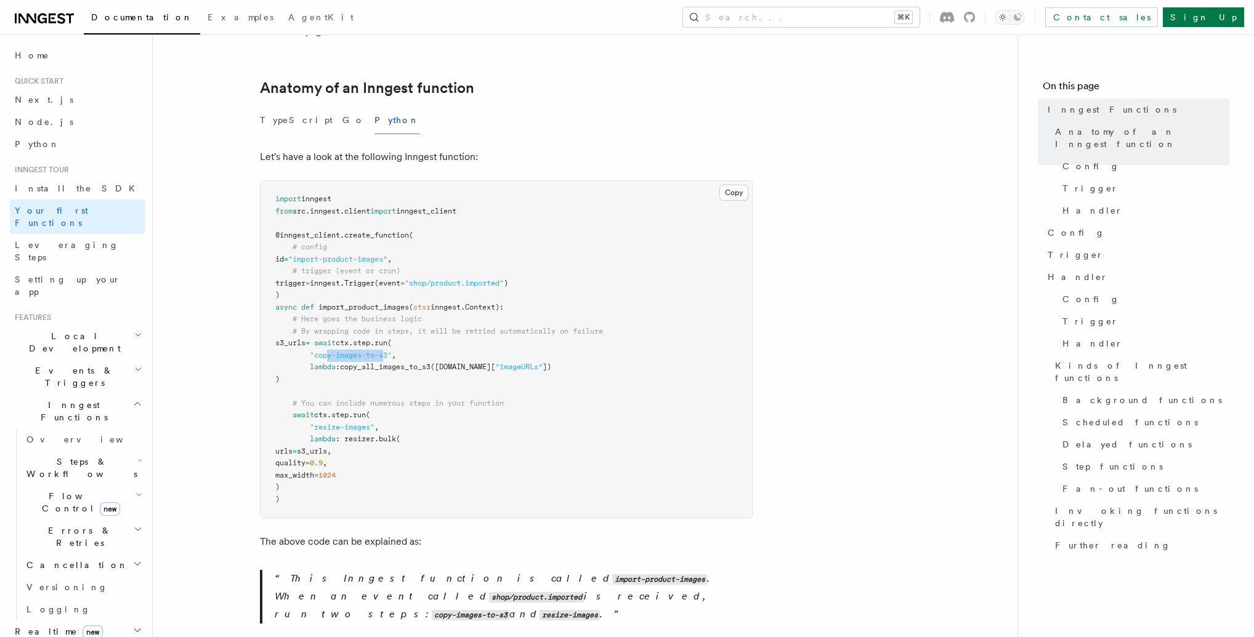
drag, startPoint x: 327, startPoint y: 338, endPoint x: 387, endPoint y: 335, distance: 59.8
click at [387, 351] on span ""copy-images-to-s3"" at bounding box center [351, 355] width 82 height 9
drag, startPoint x: 308, startPoint y: 305, endPoint x: 396, endPoint y: 305, distance: 87.4
click at [396, 315] on span "# Here goes the business logic" at bounding box center [356, 319] width 129 height 9
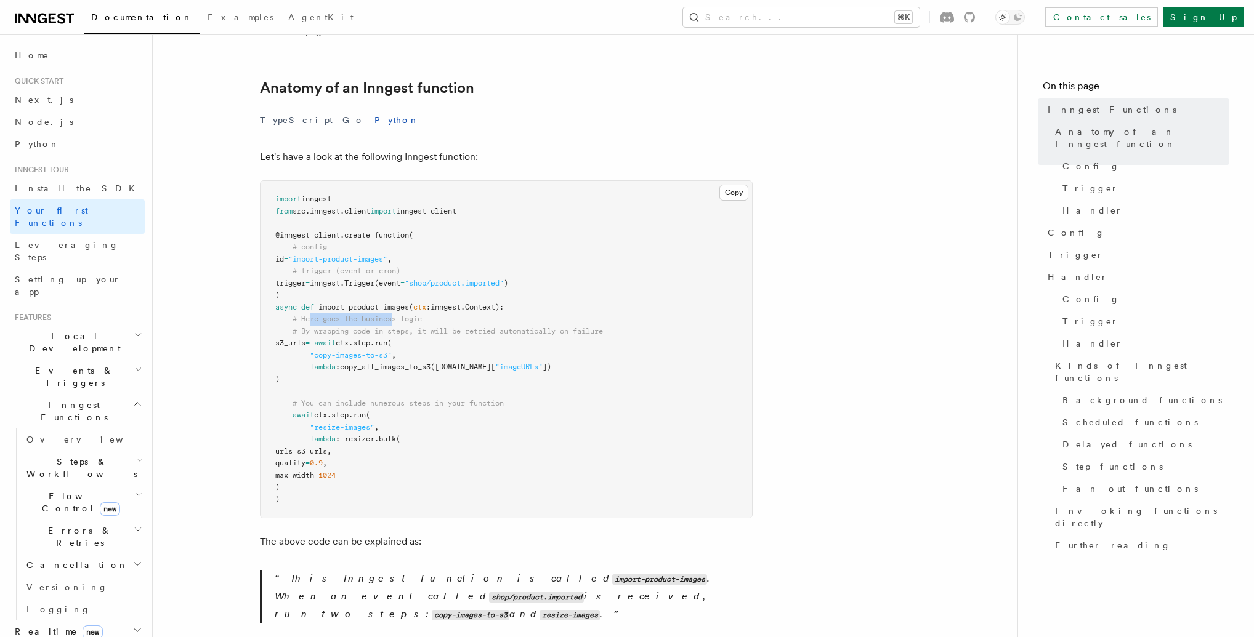
click at [396, 315] on span "# Here goes the business logic" at bounding box center [356, 319] width 129 height 9
drag, startPoint x: 305, startPoint y: 316, endPoint x: 385, endPoint y: 315, distance: 80.0
click at [385, 327] on span "# By wrapping code in steps, it will be retried automatically on failure" at bounding box center [447, 331] width 310 height 9
drag, startPoint x: 468, startPoint y: 320, endPoint x: 578, endPoint y: 316, distance: 109.7
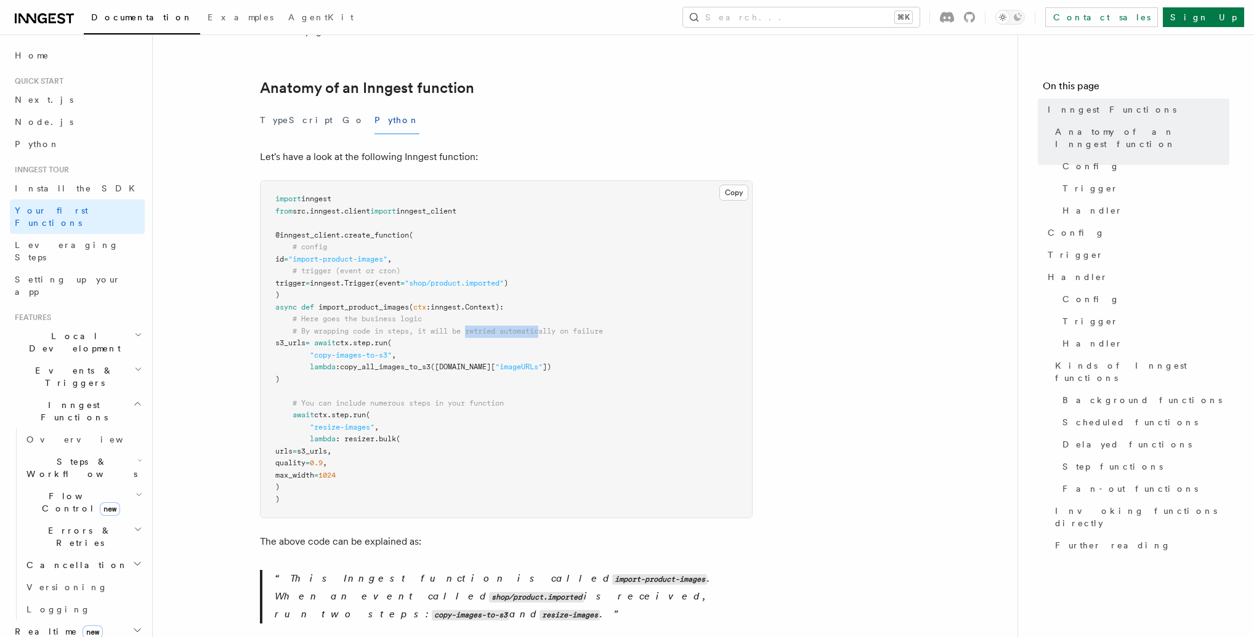
click at [549, 313] on pre "import inngest from src . inngest . client import inngest_client @inngest_clien…" at bounding box center [505, 349] width 491 height 337
click at [591, 320] on pre "import inngest from src . inngest . client import inngest_client @inngest_clien…" at bounding box center [505, 349] width 491 height 337
drag, startPoint x: 369, startPoint y: 353, endPoint x: 400, endPoint y: 350, distance: 30.9
click at [400, 363] on span "copy_all_images_to_s3" at bounding box center [385, 367] width 91 height 9
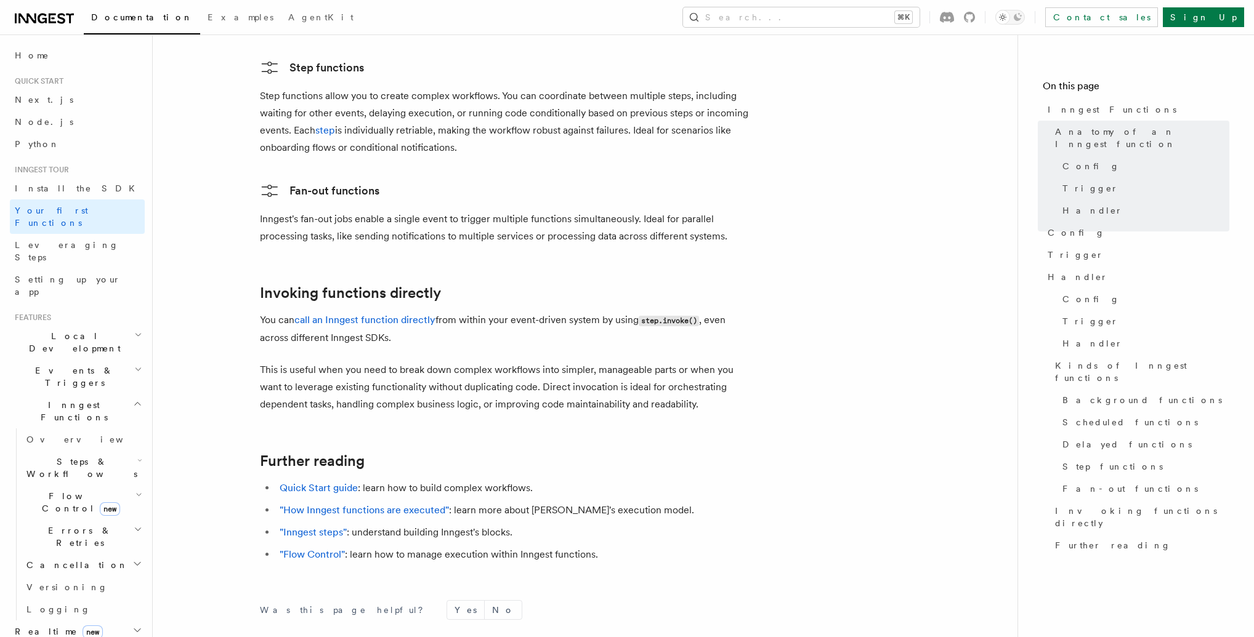
scroll to position [2395, 0]
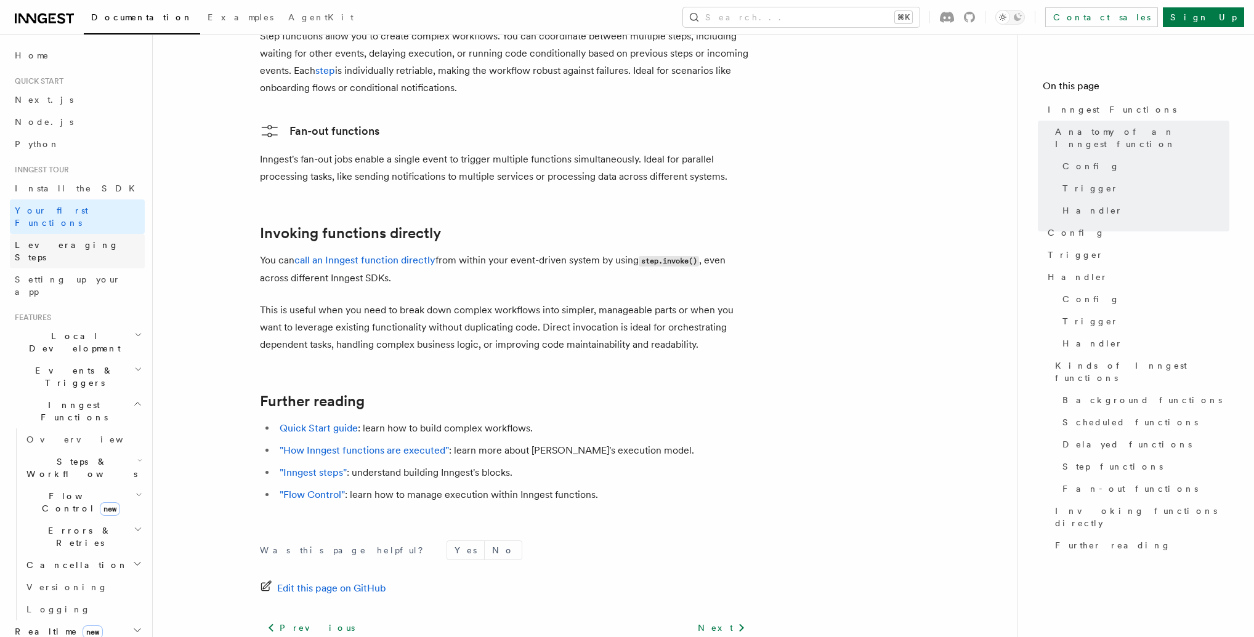
click at [38, 240] on span "Leveraging Steps" at bounding box center [67, 251] width 104 height 22
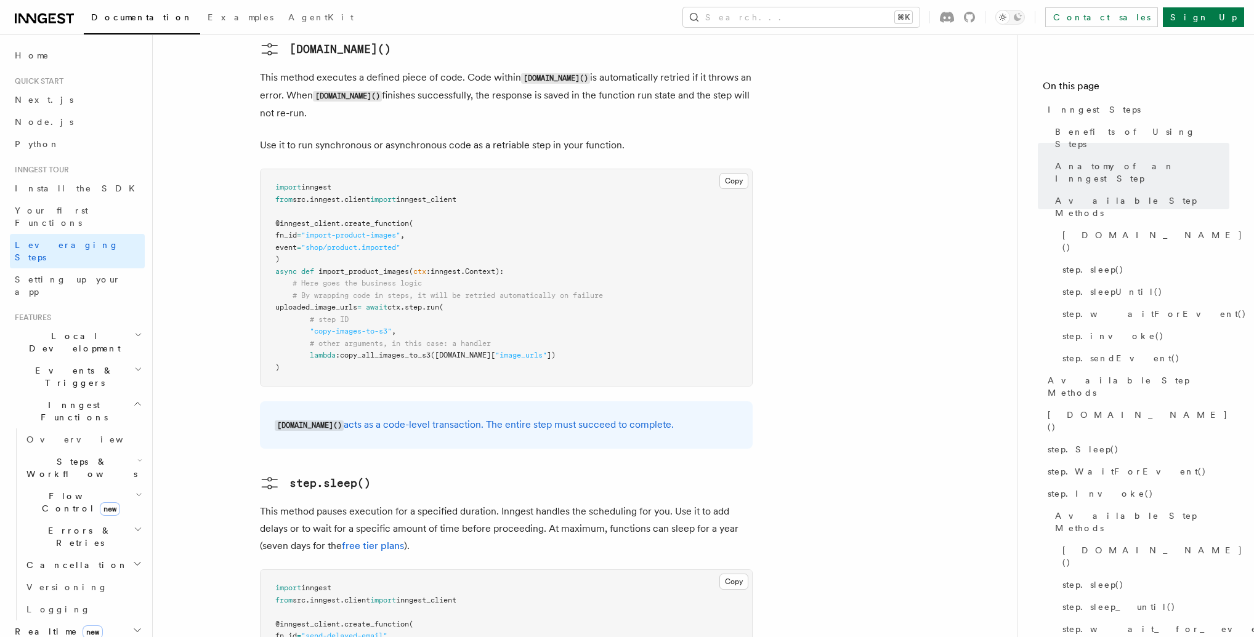
scroll to position [1164, 0]
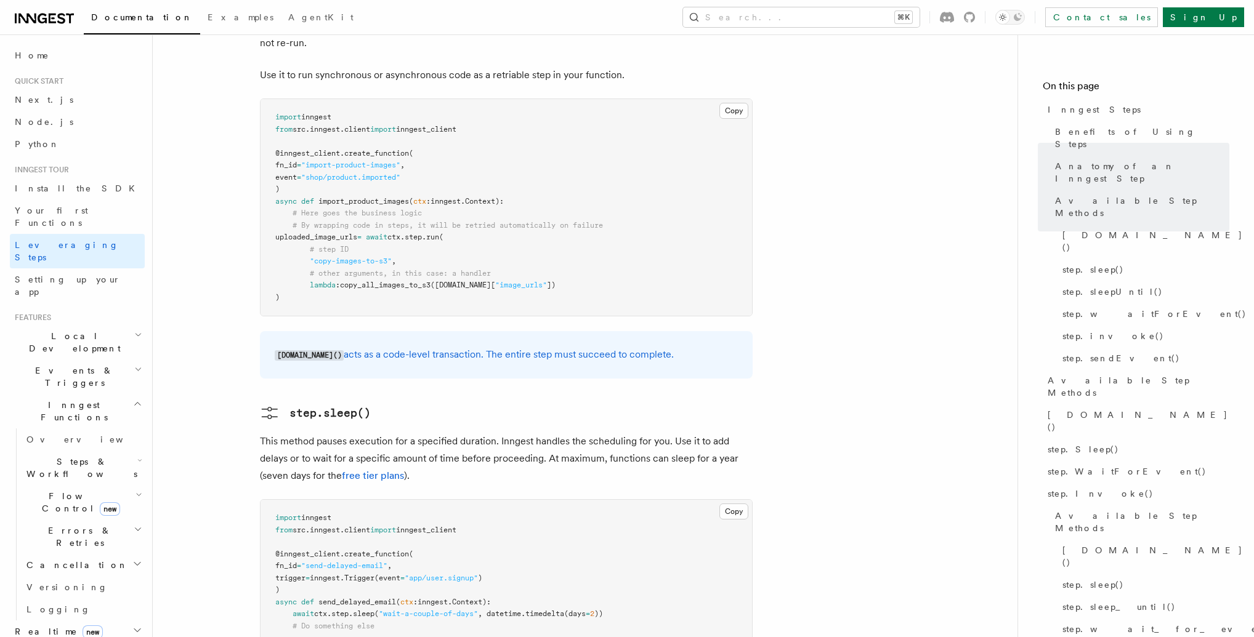
click at [504, 346] on p "[DOMAIN_NAME]() acts as a code-level transaction. The entire step must succeed …" at bounding box center [506, 355] width 463 height 18
drag, startPoint x: 440, startPoint y: 257, endPoint x: 587, endPoint y: 276, distance: 148.5
click at [585, 331] on div "[DOMAIN_NAME]() acts as a code-level transaction. The entire step must succeed …" at bounding box center [506, 354] width 493 height 47
click at [587, 346] on p "[DOMAIN_NAME]() acts as a code-level transaction. The entire step must succeed …" at bounding box center [506, 355] width 463 height 18
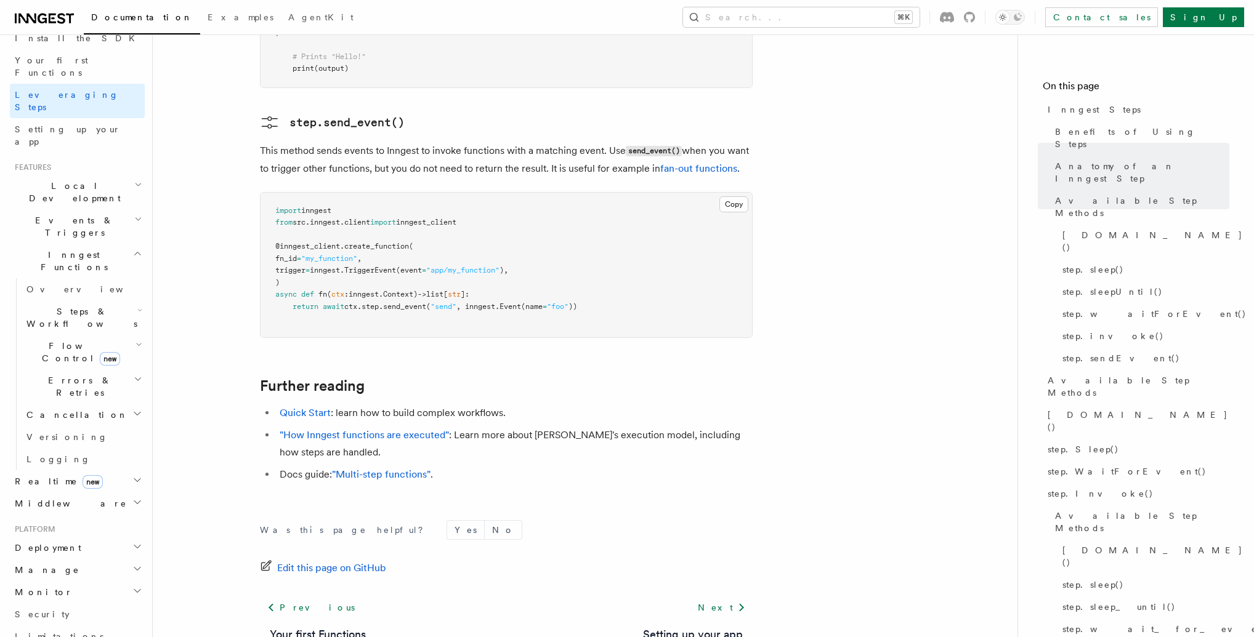
scroll to position [163, 0]
